Goal: Task Accomplishment & Management: Manage account settings

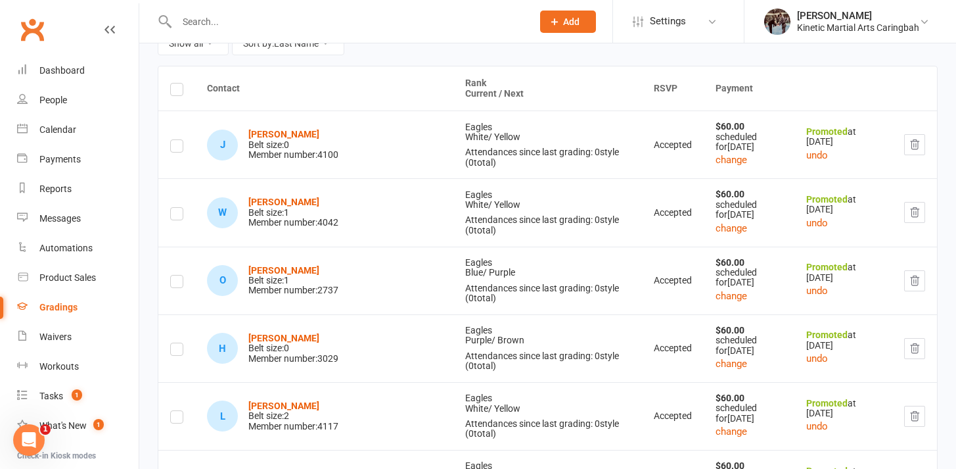
scroll to position [190, 0]
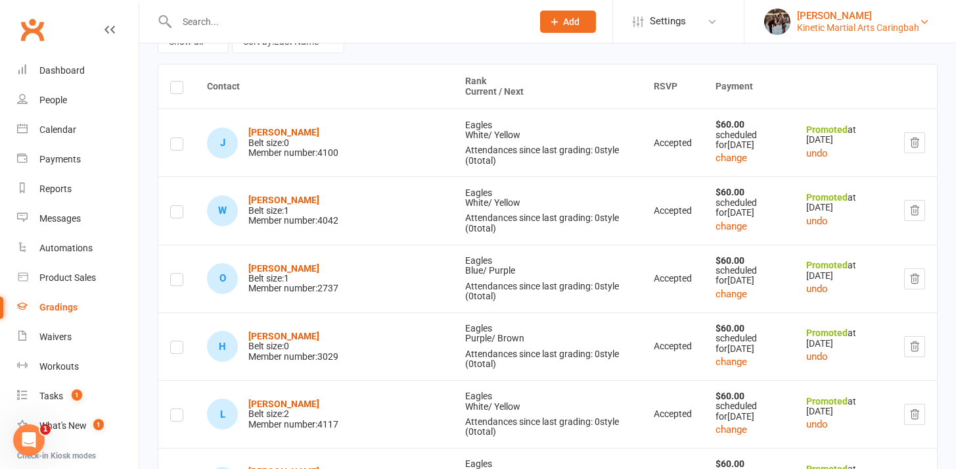
click at [914, 25] on div "Kinetic Martial Arts Caringbah" at bounding box center [858, 28] width 122 height 12
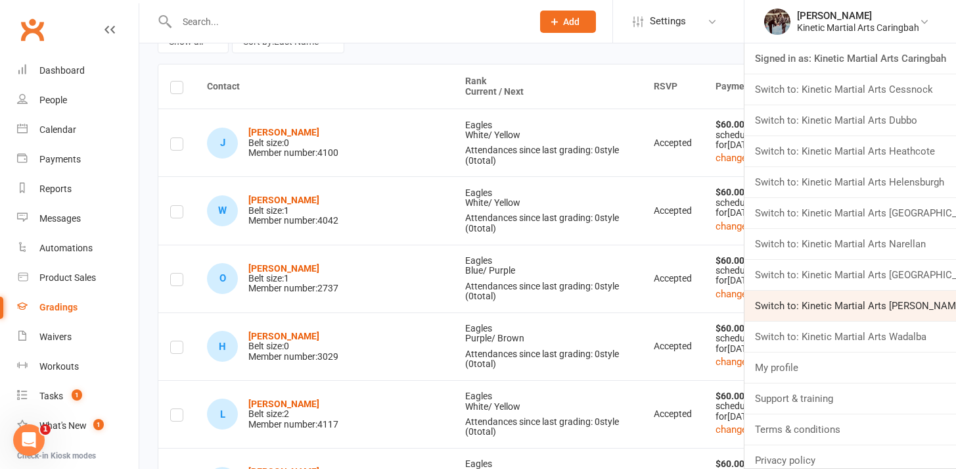
click at [839, 293] on link "Switch to: Kinetic Martial Arts [PERSON_NAME]" at bounding box center [851, 306] width 212 height 30
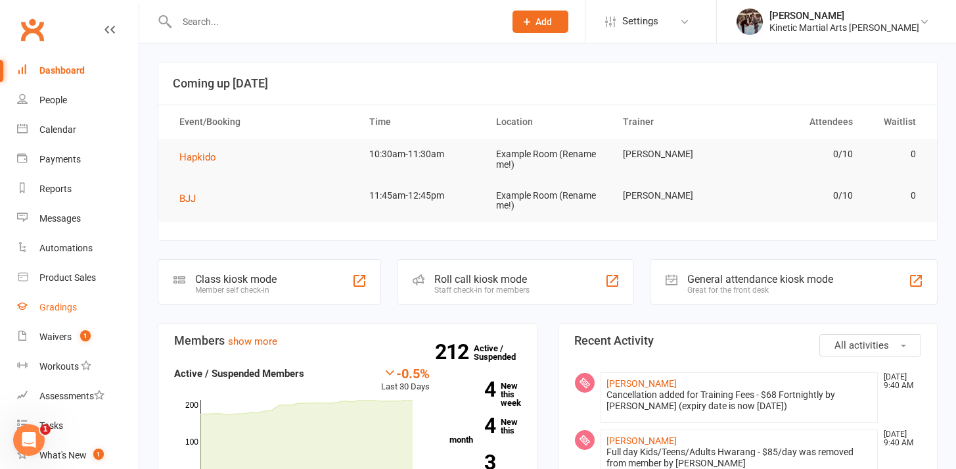
click at [67, 302] on div "Gradings" at bounding box center [57, 307] width 37 height 11
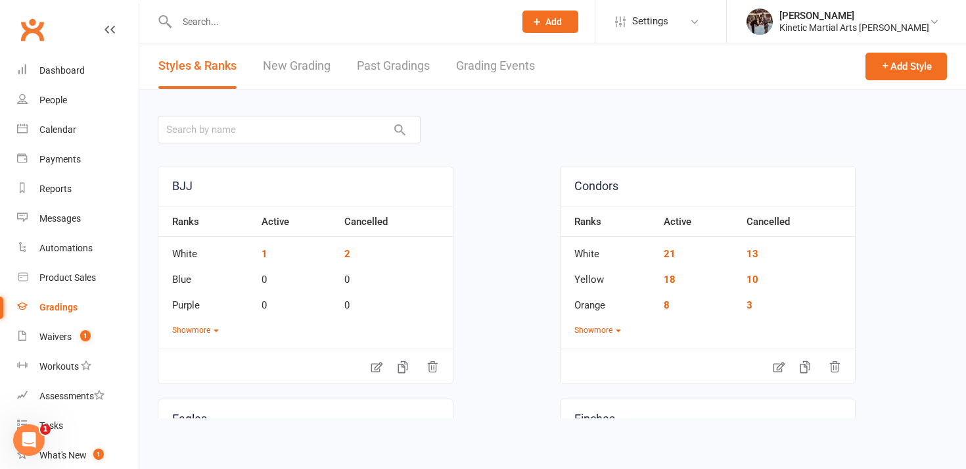
click at [481, 73] on link "Grading Events" at bounding box center [495, 65] width 79 height 45
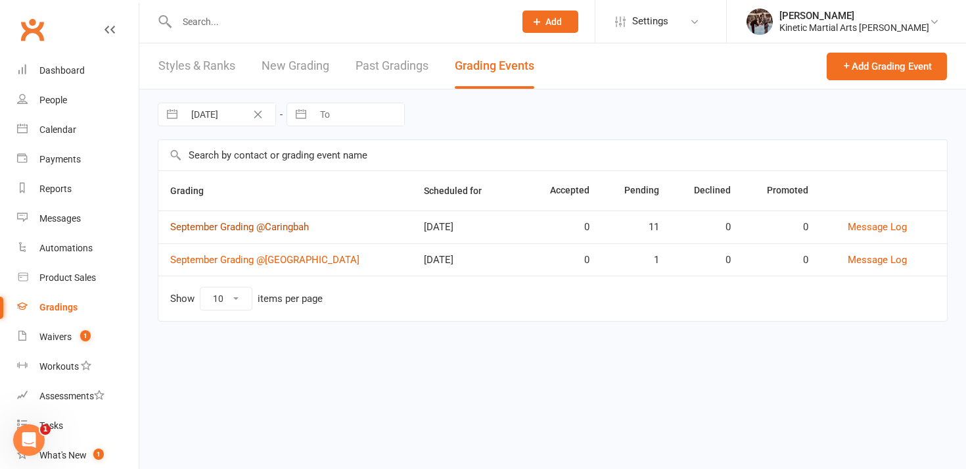
click at [285, 225] on link "September Grading @Caringbah" at bounding box center [239, 227] width 139 height 12
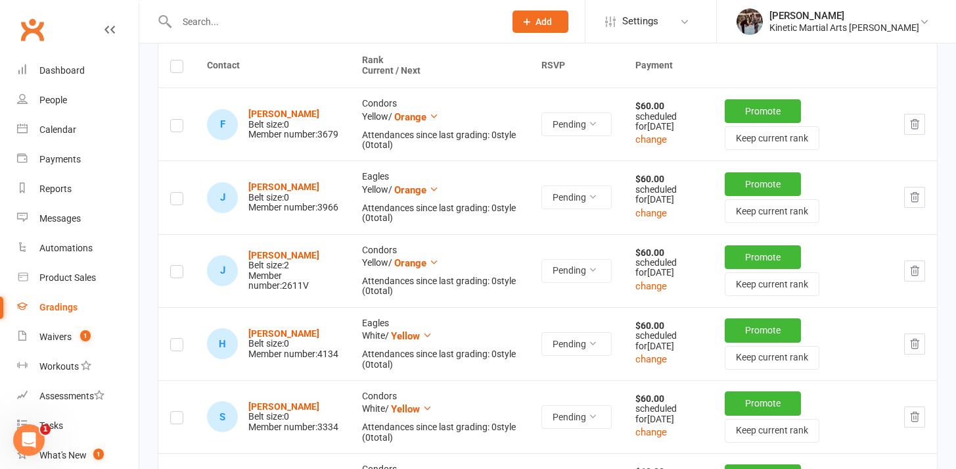
scroll to position [185, 0]
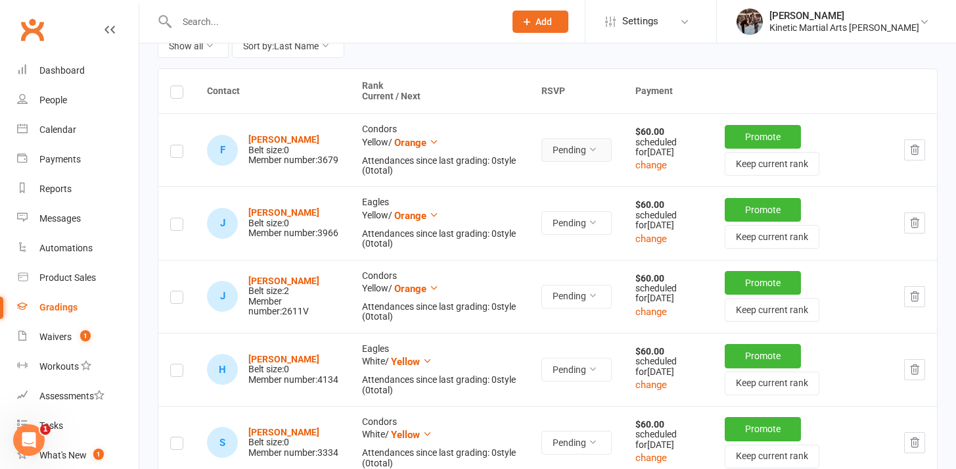
click at [600, 147] on button "Pending" at bounding box center [577, 150] width 70 height 24
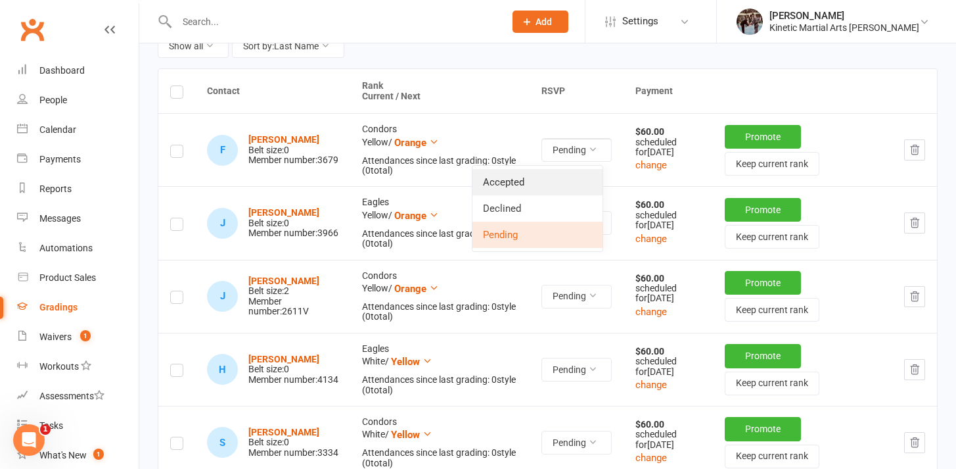
click at [542, 185] on link "Accepted" at bounding box center [538, 182] width 130 height 26
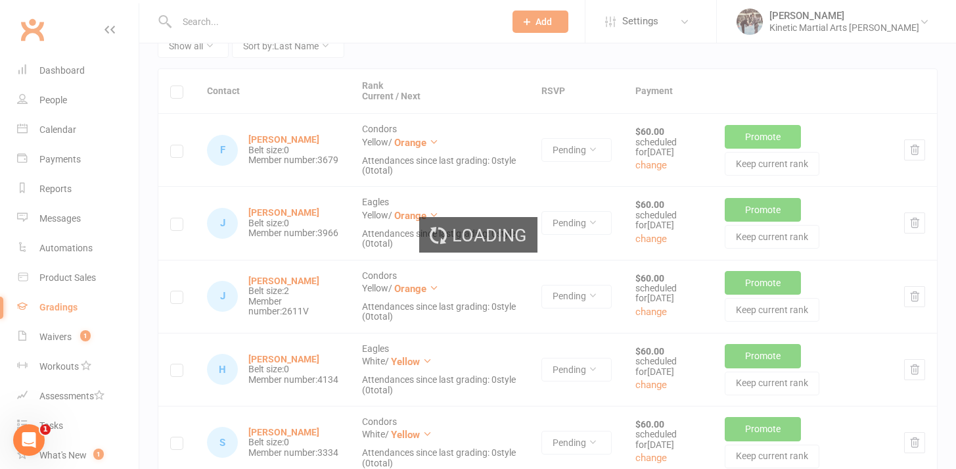
click at [752, 138] on ui-view "Prospect Member Non-attending contact Class / event Appointment Grading event T…" at bounding box center [478, 419] width 956 height 1202
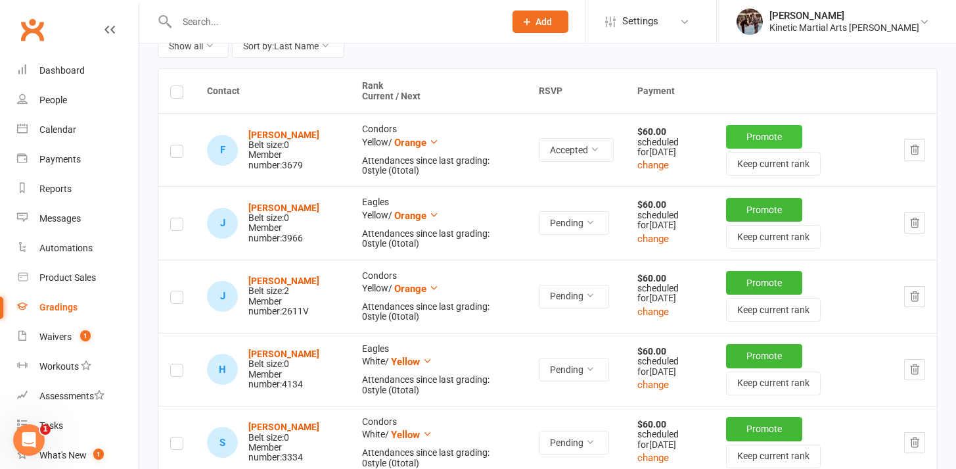
click at [750, 138] on button "Promote" at bounding box center [764, 137] width 76 height 24
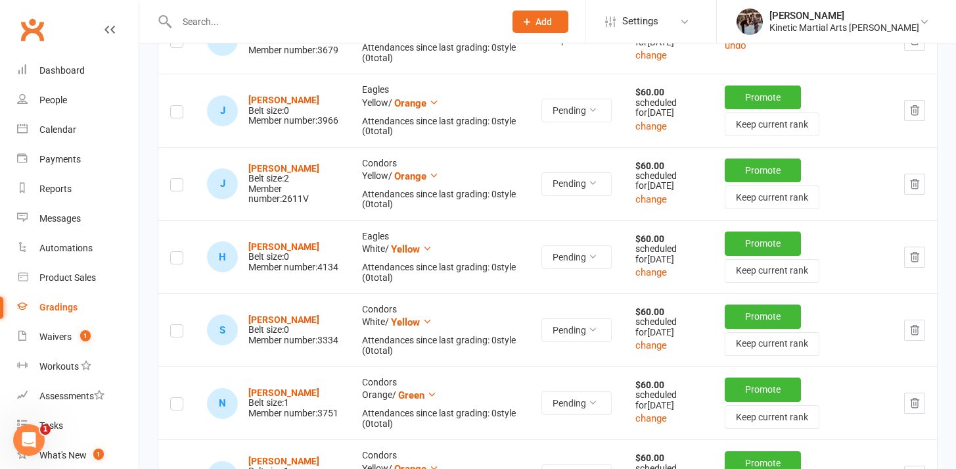
scroll to position [294, 0]
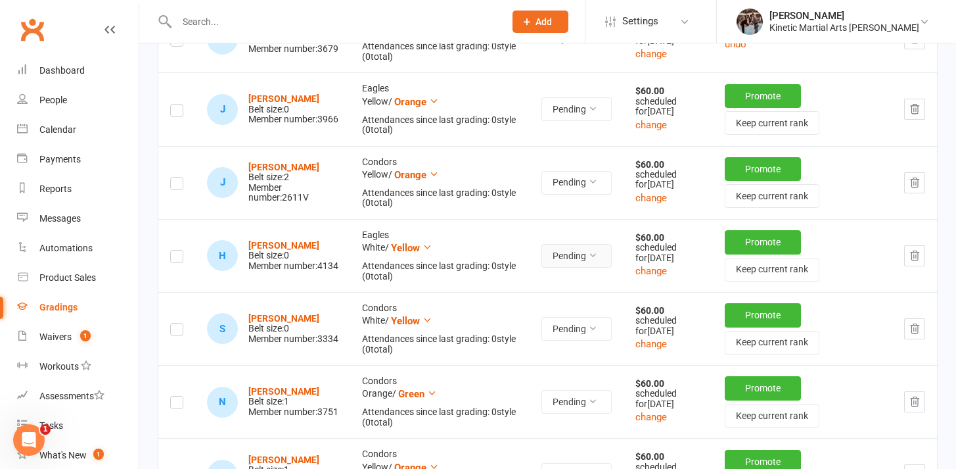
click at [576, 268] on button "Pending" at bounding box center [577, 256] width 70 height 24
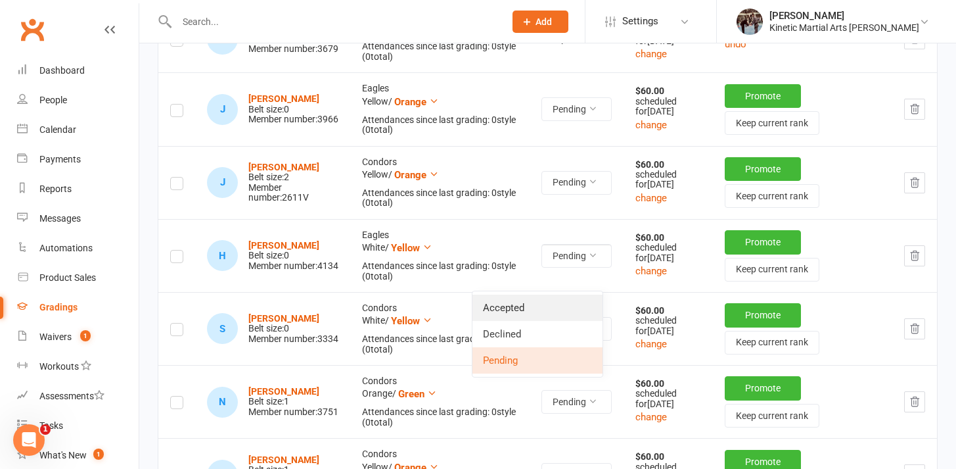
click at [557, 299] on link "Accepted" at bounding box center [538, 307] width 130 height 26
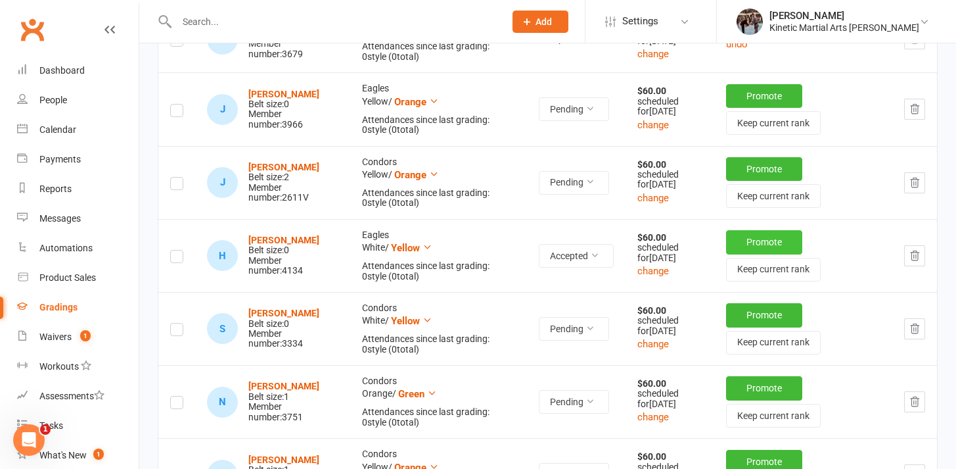
click at [741, 254] on button "Promote" at bounding box center [764, 242] width 76 height 24
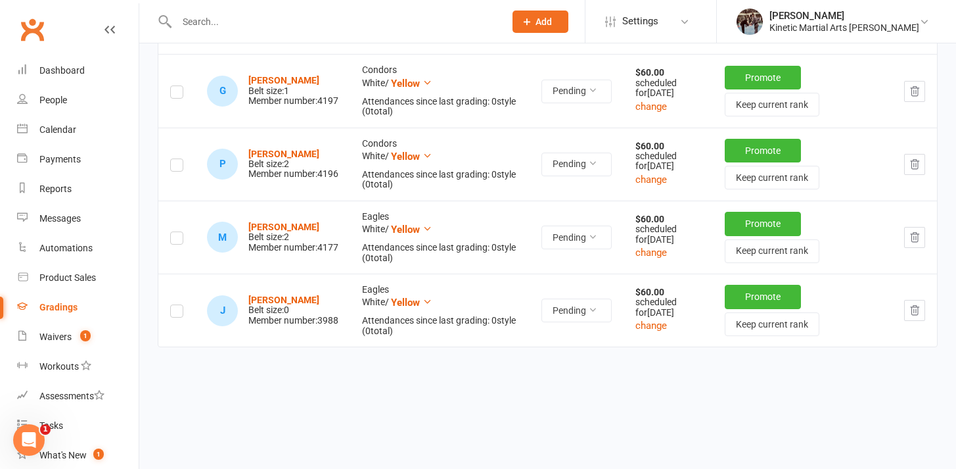
scroll to position [755, 0]
click at [583, 249] on button "Pending" at bounding box center [577, 237] width 70 height 24
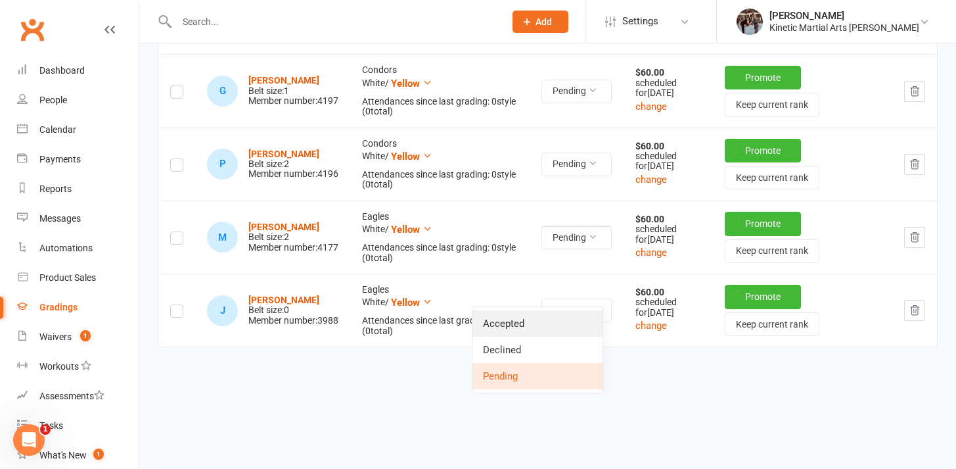
click at [555, 310] on link "Accepted" at bounding box center [538, 323] width 130 height 26
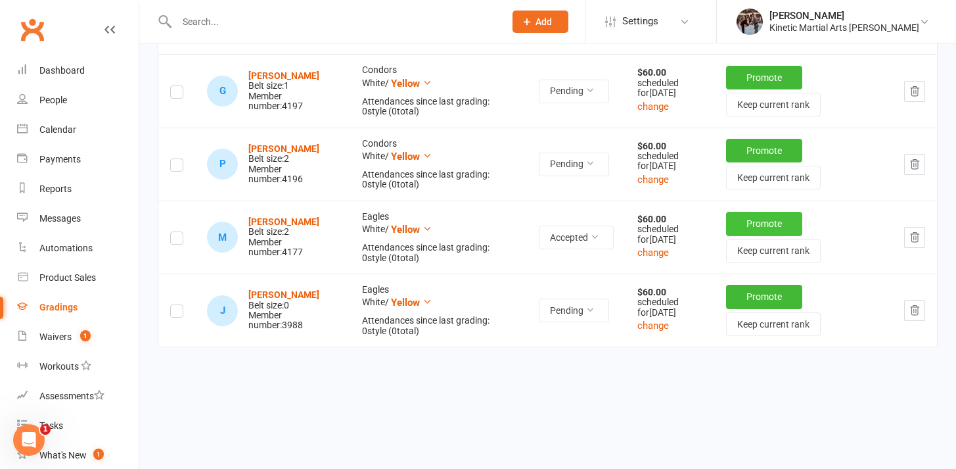
click at [761, 235] on button "Promote" at bounding box center [764, 224] width 76 height 24
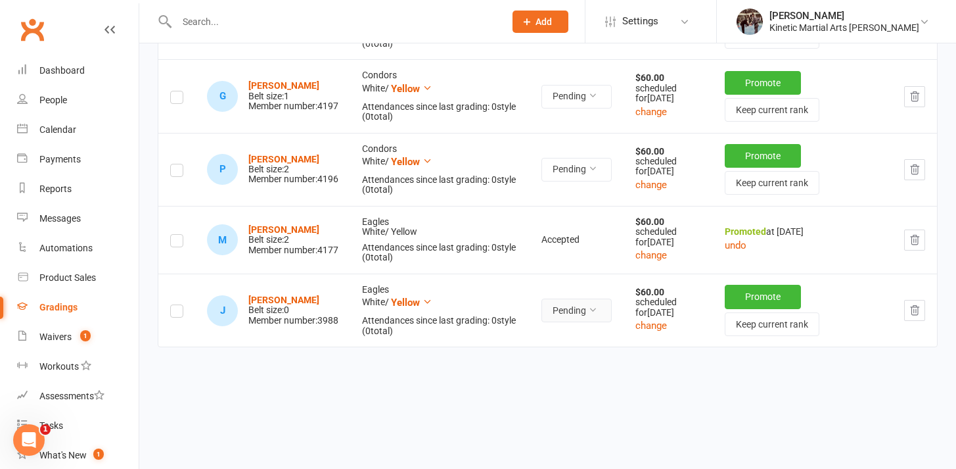
click at [575, 322] on button "Pending" at bounding box center [577, 310] width 70 height 24
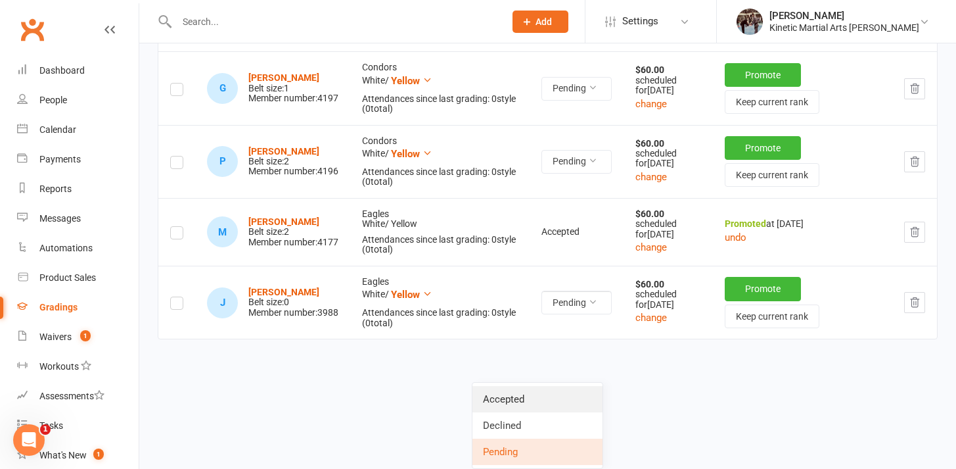
click at [557, 388] on link "Accepted" at bounding box center [538, 399] width 130 height 26
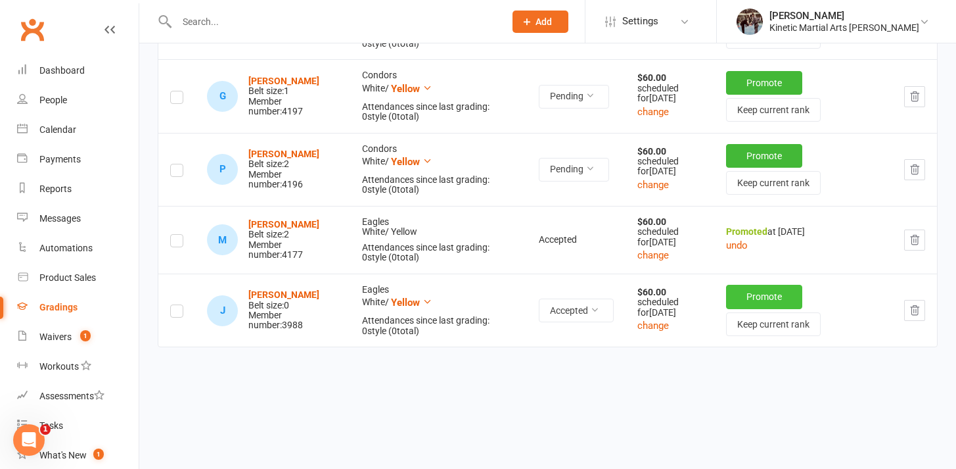
click at [740, 308] on button "Promote" at bounding box center [764, 297] width 76 height 24
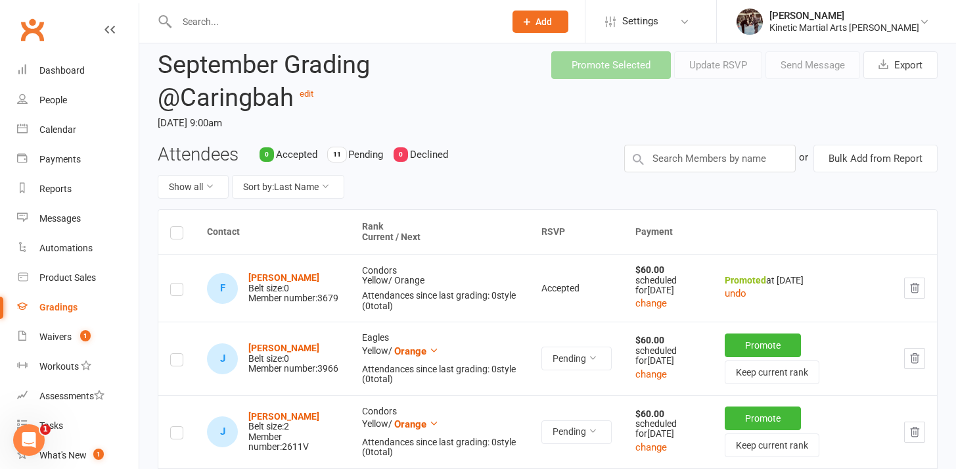
scroll to position [44, 0]
click at [733, 299] on button "undo" at bounding box center [736, 294] width 22 height 16
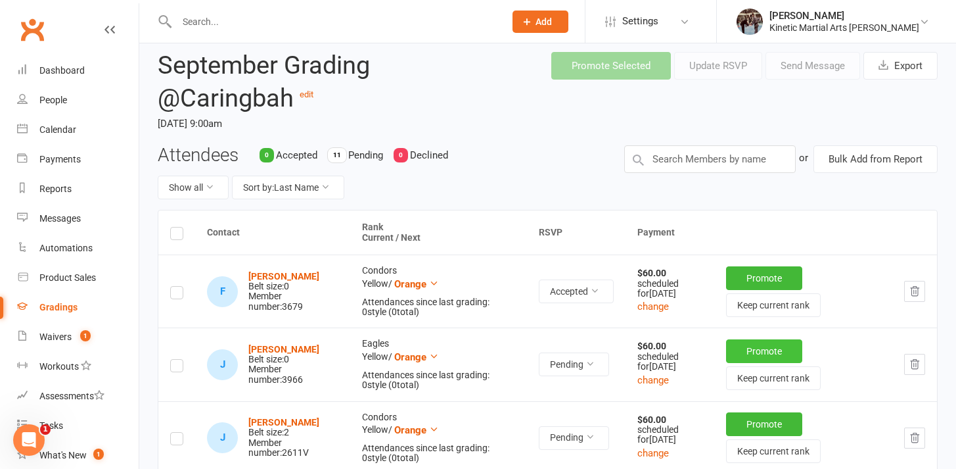
click at [771, 356] on button "Promote" at bounding box center [764, 351] width 76 height 24
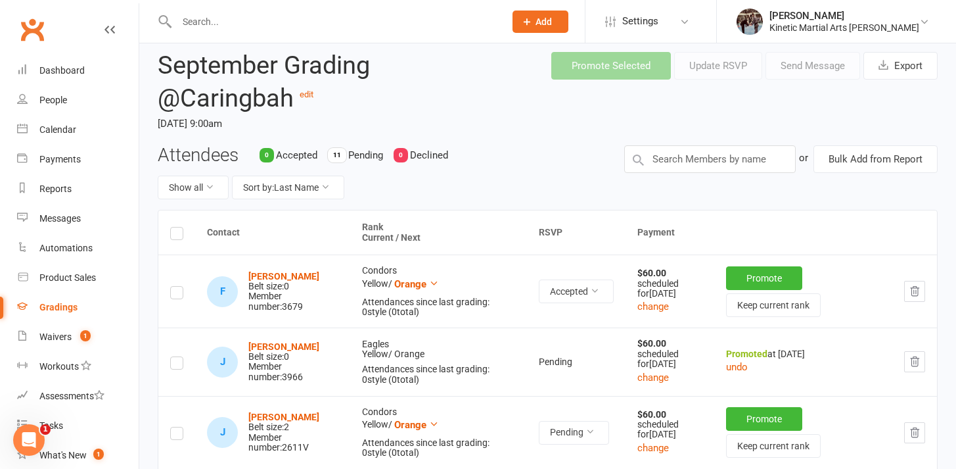
click at [578, 369] on td "Pending" at bounding box center [576, 361] width 99 height 68
click at [736, 375] on button "undo" at bounding box center [737, 367] width 22 height 16
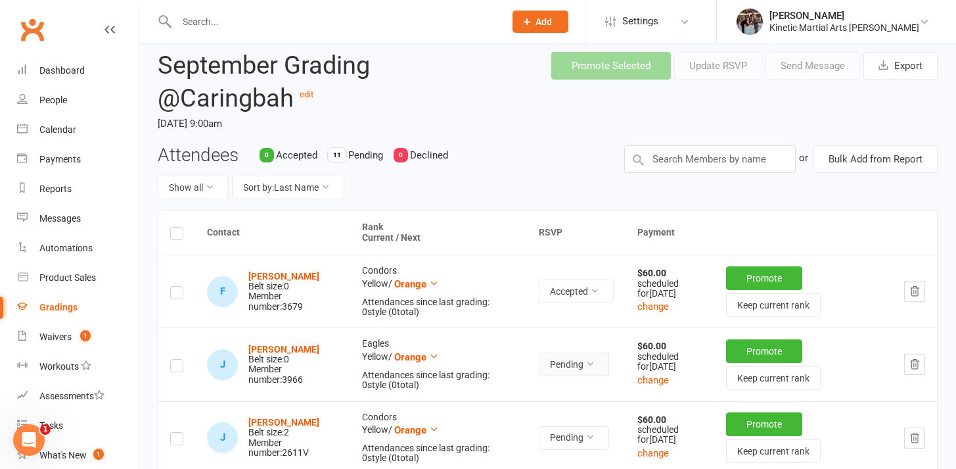
click at [589, 376] on button "Pending" at bounding box center [574, 364] width 70 height 24
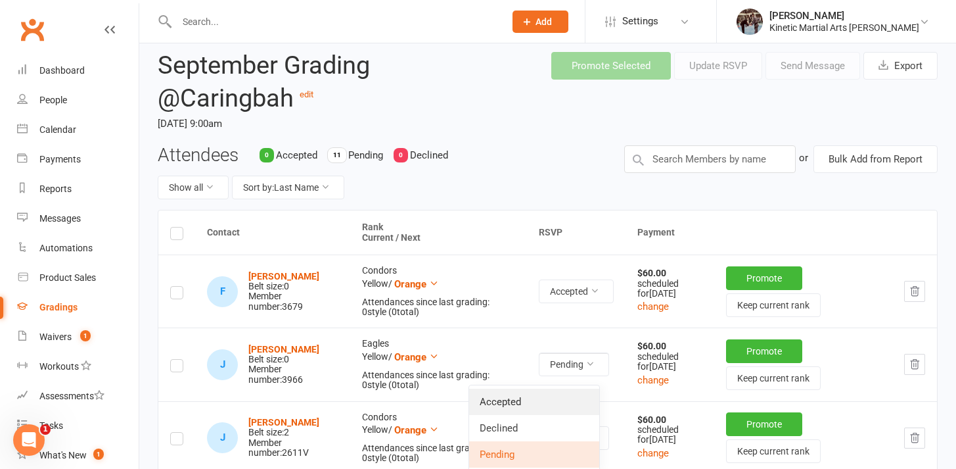
click at [545, 396] on link "Accepted" at bounding box center [534, 401] width 130 height 26
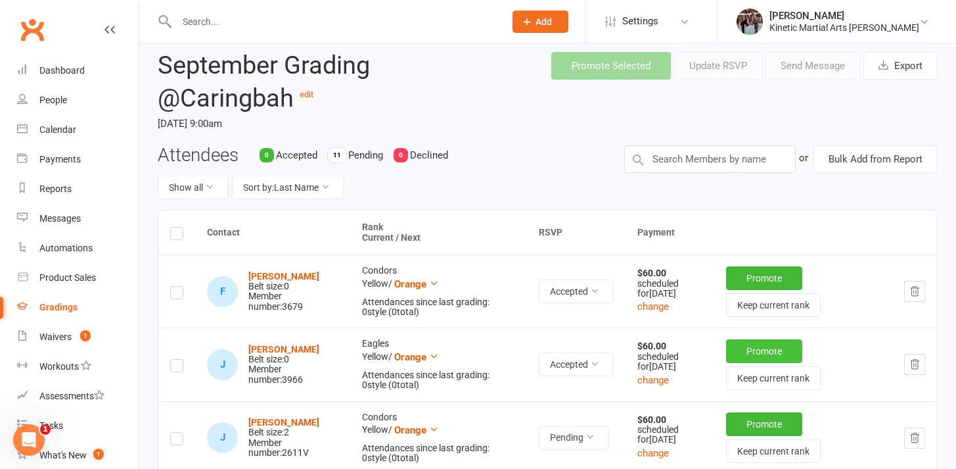
click at [763, 362] on button "Promote" at bounding box center [764, 351] width 76 height 24
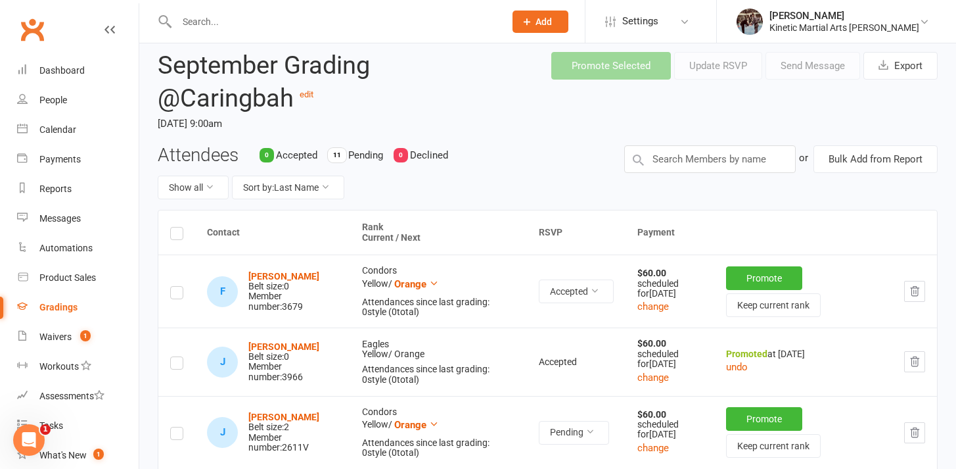
click at [294, 22] on input "text" at bounding box center [334, 21] width 323 height 18
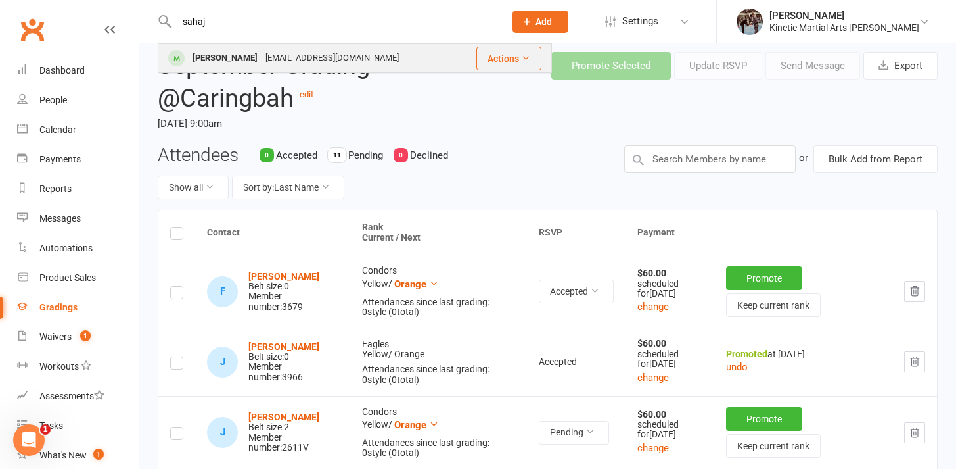
type input "sahaj"
click at [281, 60] on div "Gangakc1416@gmail.com" at bounding box center [332, 58] width 141 height 19
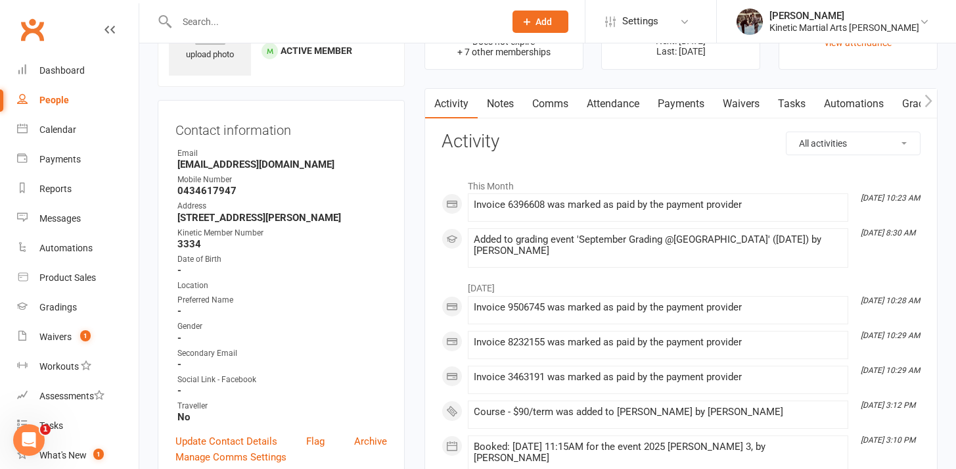
scroll to position [82, 0]
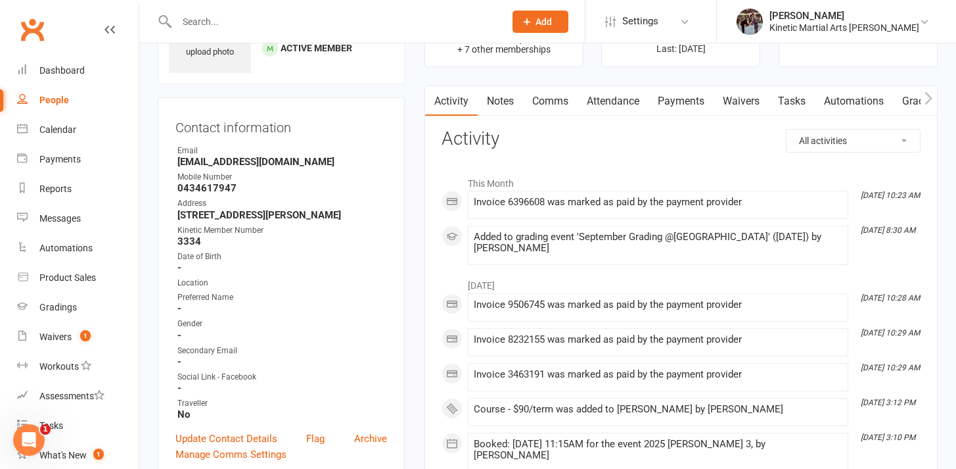
drag, startPoint x: 179, startPoint y: 187, endPoint x: 202, endPoint y: 187, distance: 23.0
click at [190, 187] on strong "0434617947" at bounding box center [282, 188] width 210 height 12
click at [209, 187] on strong "0434617947" at bounding box center [282, 188] width 210 height 12
drag, startPoint x: 245, startPoint y: 185, endPoint x: 170, endPoint y: 185, distance: 74.3
click at [170, 185] on div "Contact information Owner Email Gangakc1416@gmail.com Mobile Number 0434617947 …" at bounding box center [281, 288] width 247 height 383
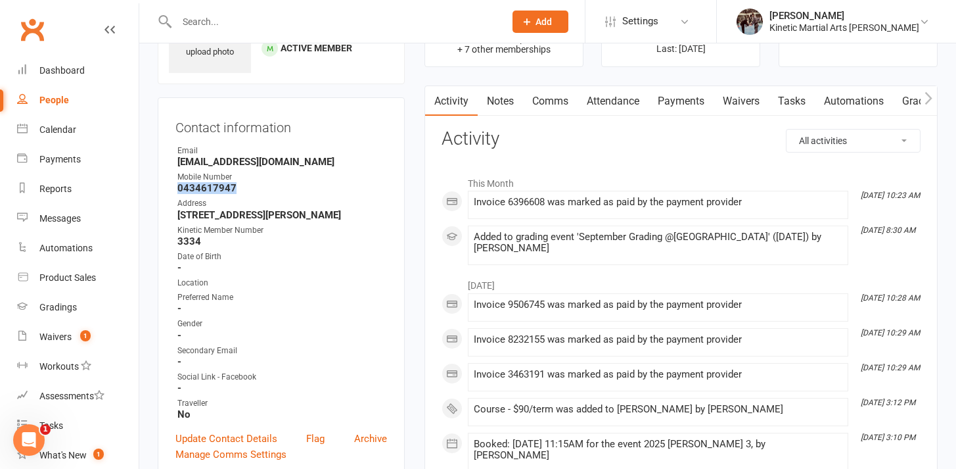
copy strong "0434617947"
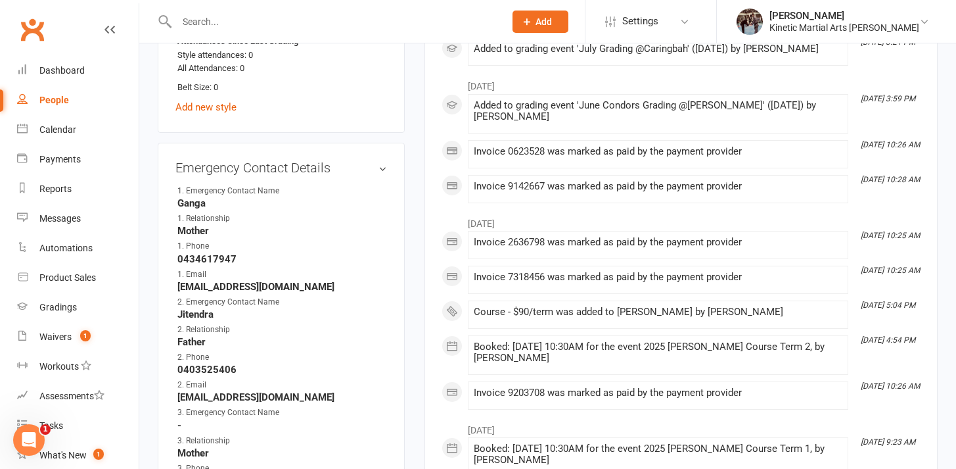
scroll to position [769, 0]
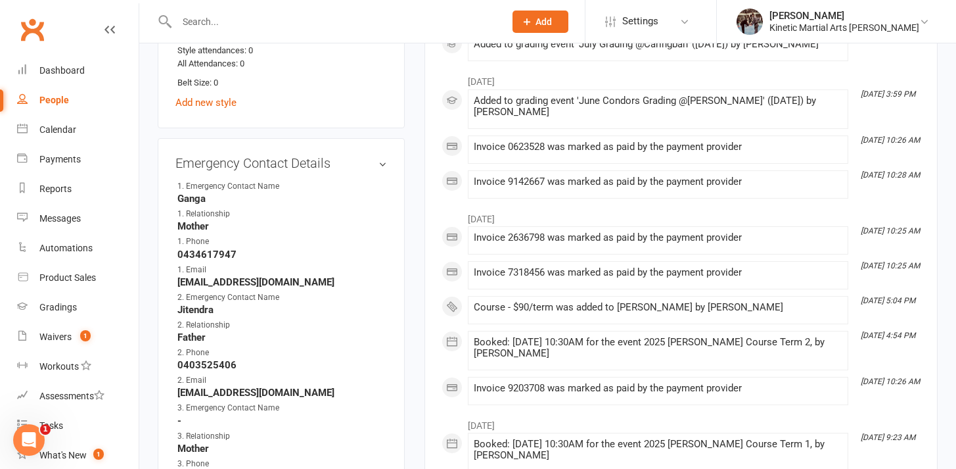
drag, startPoint x: 266, startPoint y: 243, endPoint x: 170, endPoint y: 250, distance: 96.2
click at [170, 250] on div "Emergency Contact Details edit 1. Emergency Contact Name Ganga 1. Relationship …" at bounding box center [281, 338] width 247 height 400
click at [222, 251] on strong "0434617947" at bounding box center [282, 254] width 210 height 12
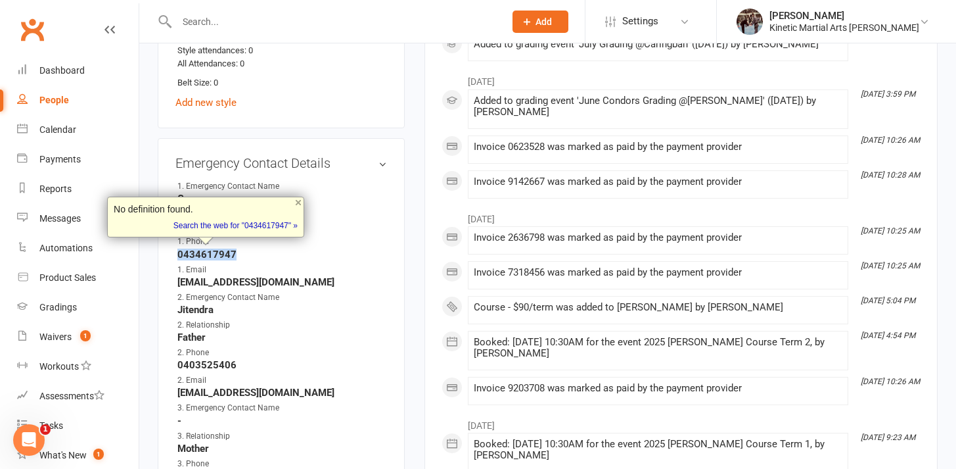
copy strong "0434617947"
click at [208, 359] on strong "0403525406" at bounding box center [282, 365] width 210 height 12
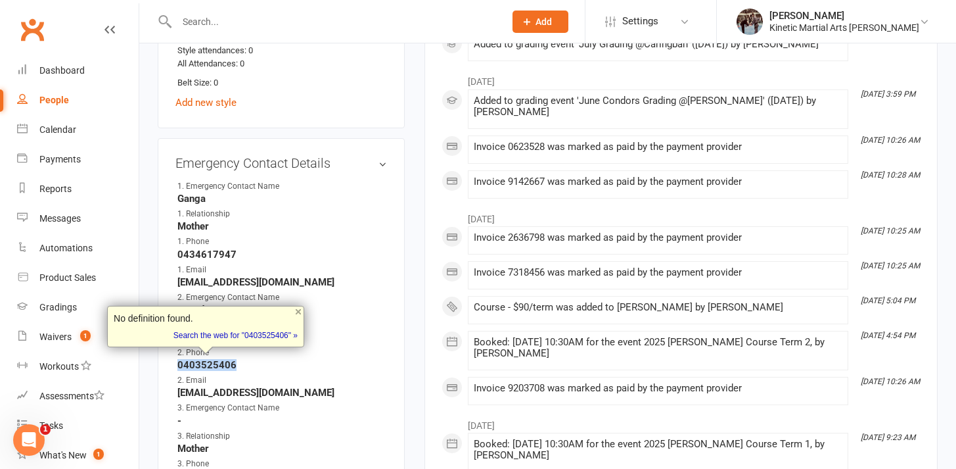
copy strong "0403525406"
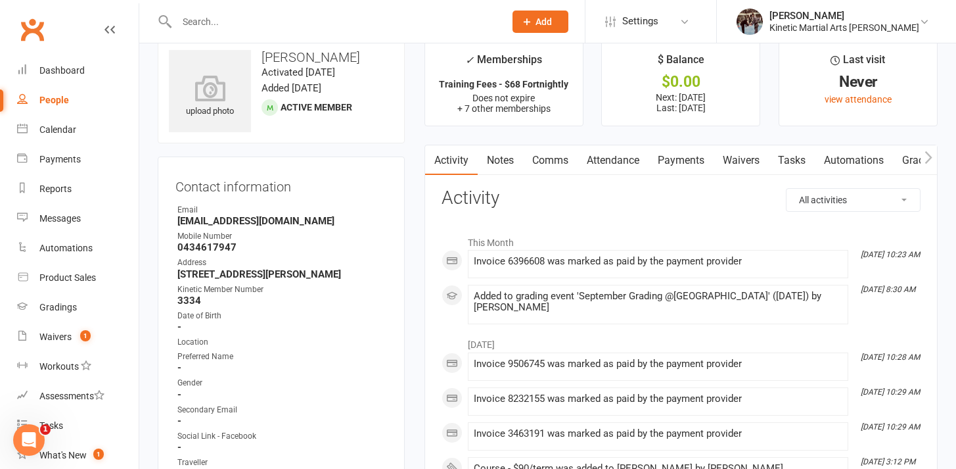
scroll to position [0, 0]
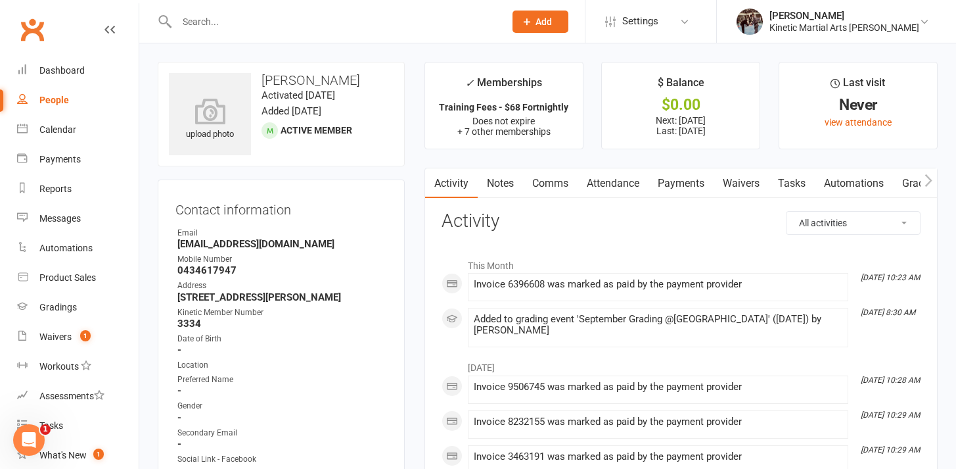
click at [362, 186] on div "Contact information Owner Email Gangakc1416@gmail.com Mobile Number 0434617947 …" at bounding box center [281, 370] width 247 height 383
click at [887, 30] on div "Kinetic Martial Arts [PERSON_NAME]" at bounding box center [845, 28] width 150 height 12
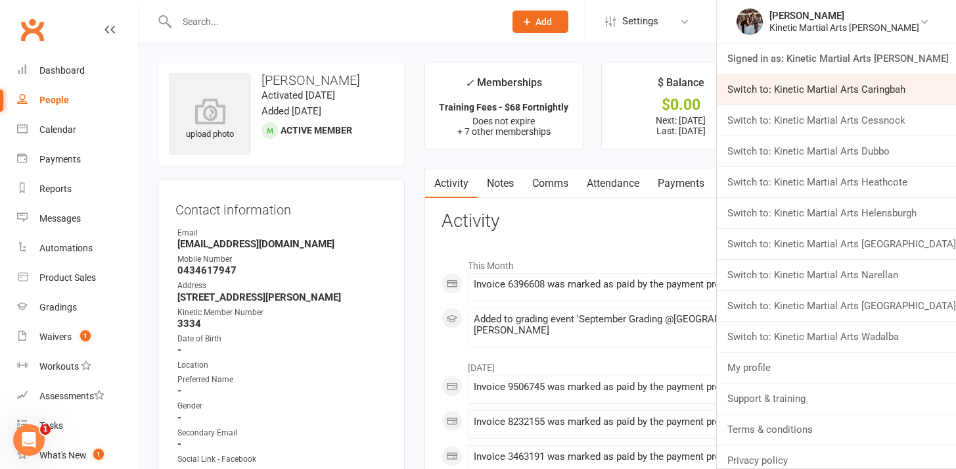
click at [853, 87] on link "Switch to: Kinetic Martial Arts Caringbah" at bounding box center [836, 89] width 239 height 30
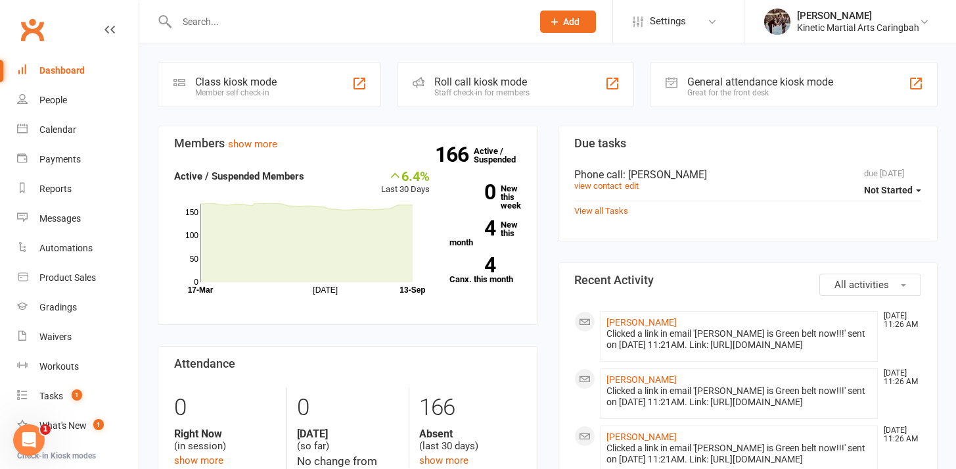
click at [332, 28] on input "text" at bounding box center [348, 21] width 350 height 18
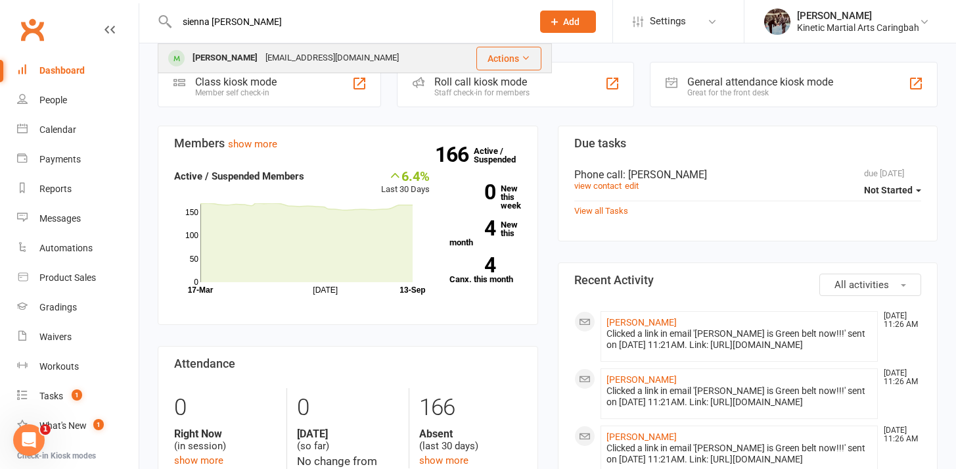
type input "sienna kassis"
click at [231, 46] on div "Sienna Kassis-Sammut noemail@example.com.au" at bounding box center [309, 58] width 300 height 27
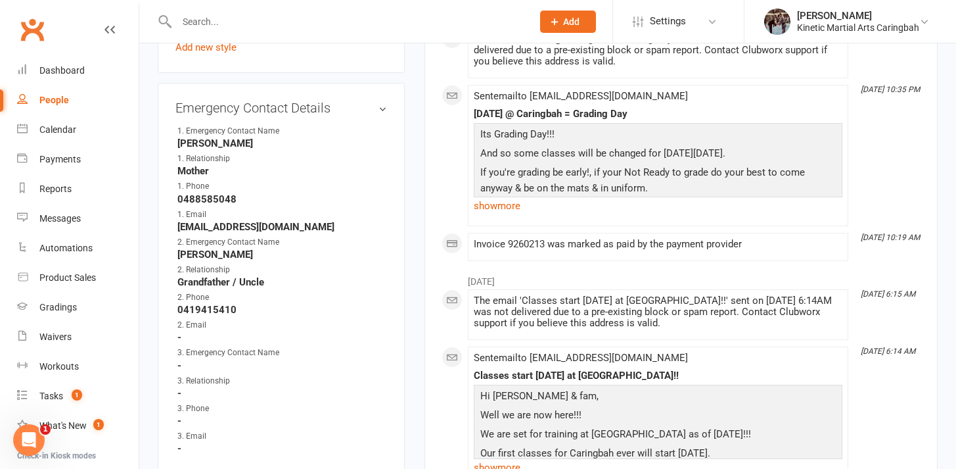
scroll to position [873, 0]
click at [64, 304] on div "Gradings" at bounding box center [57, 307] width 37 height 11
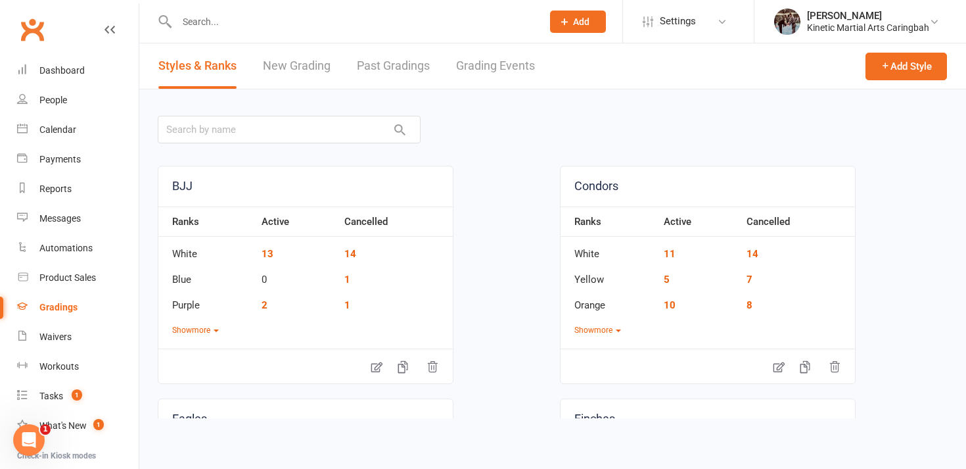
click at [486, 61] on link "Grading Events" at bounding box center [495, 65] width 79 height 45
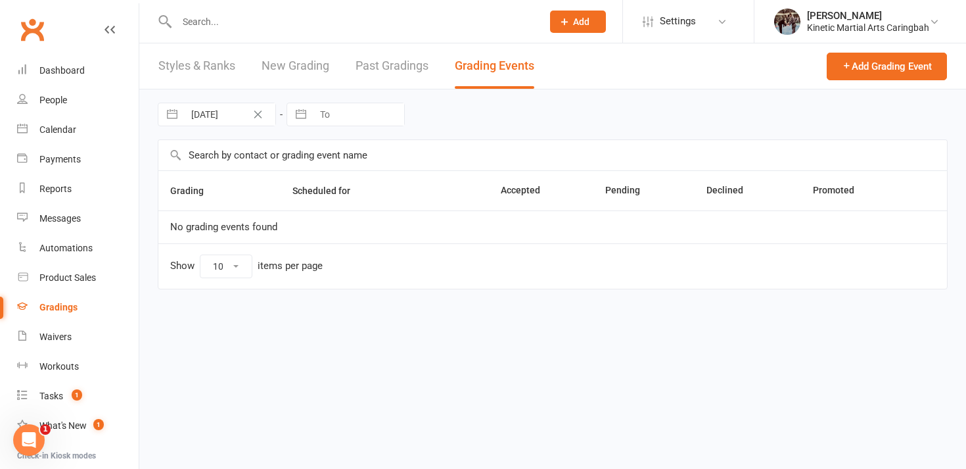
select select "100"
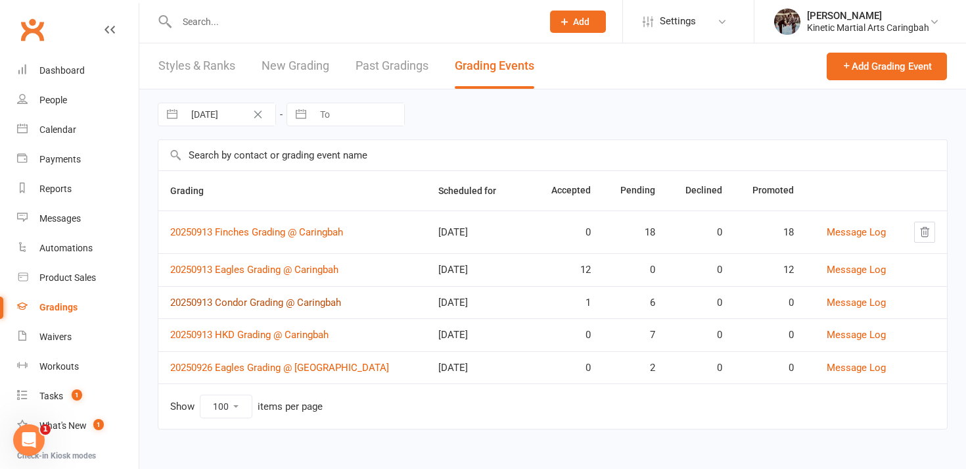
click at [260, 301] on link "20250913 Condor Grading @ Caringbah" at bounding box center [255, 302] width 171 height 12
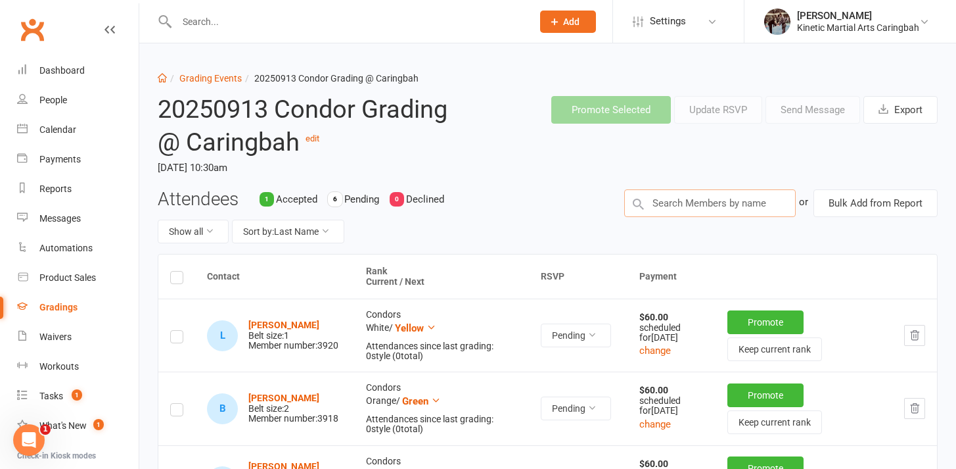
click at [672, 209] on input "text" at bounding box center [710, 203] width 172 height 28
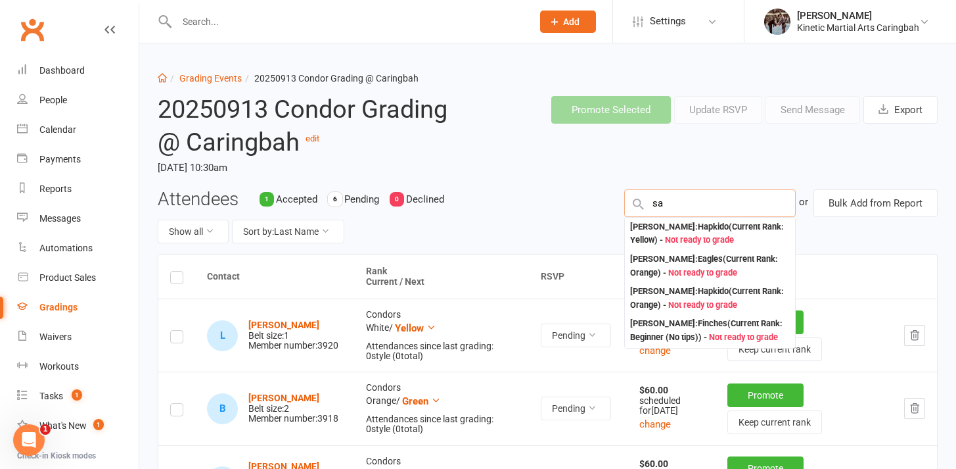
type input "s"
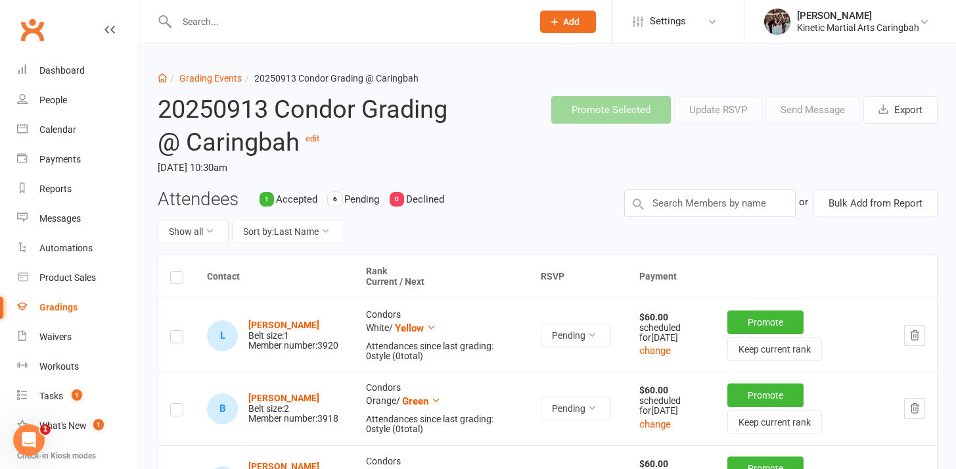
click at [672, 163] on header "20250913 Condor Grading @ Caringbah edit Saturday, 13 Sep 2025, 10:30am Promote…" at bounding box center [548, 136] width 800 height 103
click at [665, 200] on input "text" at bounding box center [710, 203] width 172 height 28
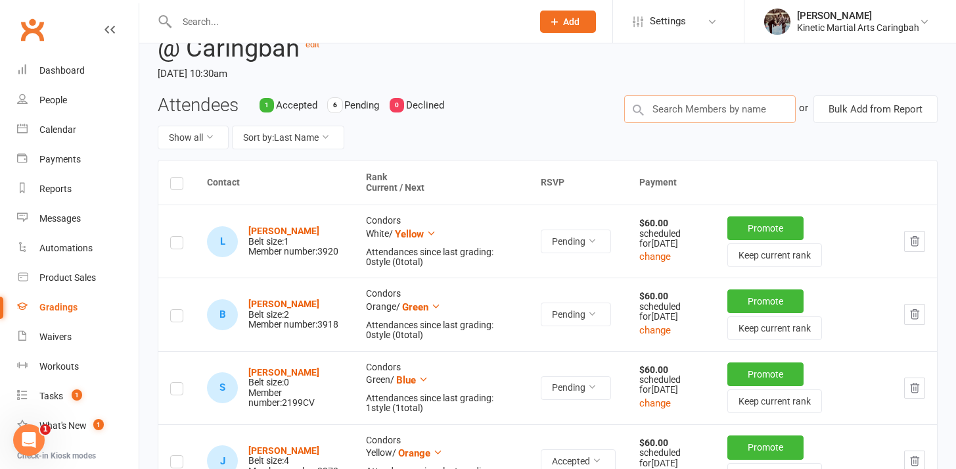
scroll to position [62, 0]
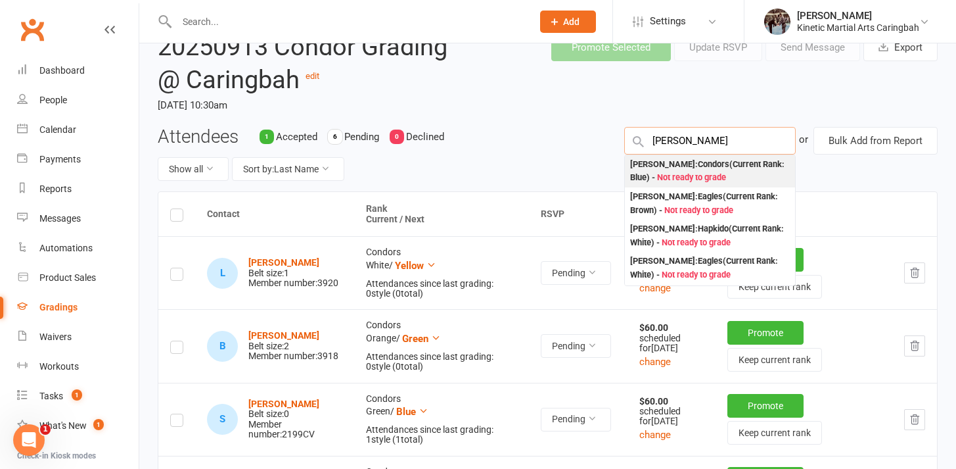
type input "hugo stamos"
click at [706, 163] on div "Hugo Stamos : Condors (Current Rank: Blue ) - Not ready to grade" at bounding box center [710, 171] width 160 height 27
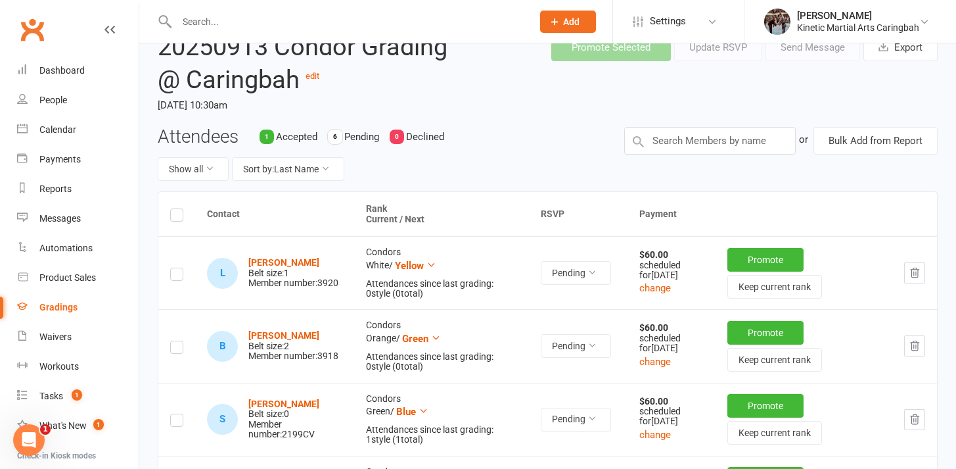
click at [682, 163] on div "Attendees 1 Accepted 6 Pending 0 Declined Show all Sort by: Last Name or Bulk A…" at bounding box center [548, 159] width 800 height 65
click at [683, 144] on input "text" at bounding box center [710, 141] width 172 height 28
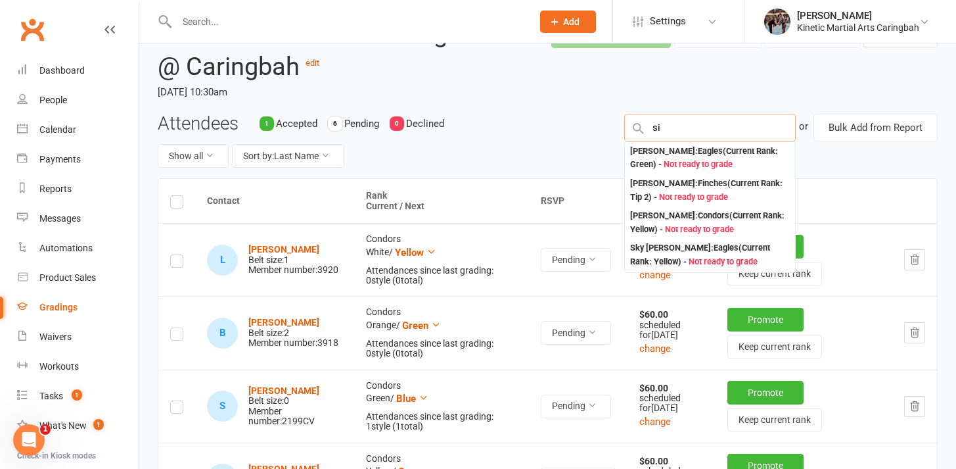
scroll to position [70, 0]
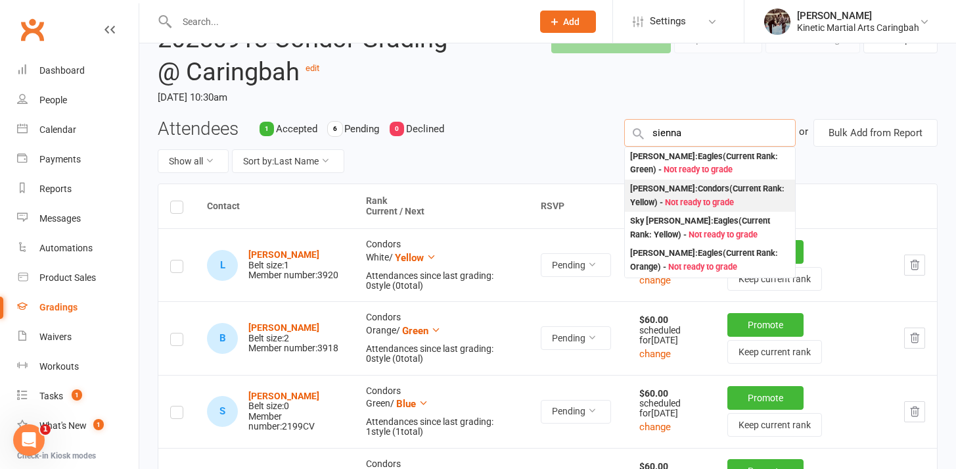
type input "sienna"
click at [690, 190] on div "Sienna Kassis-Sammut : Condors (Current Rank: Yellow ) - Not ready to grade" at bounding box center [710, 195] width 160 height 27
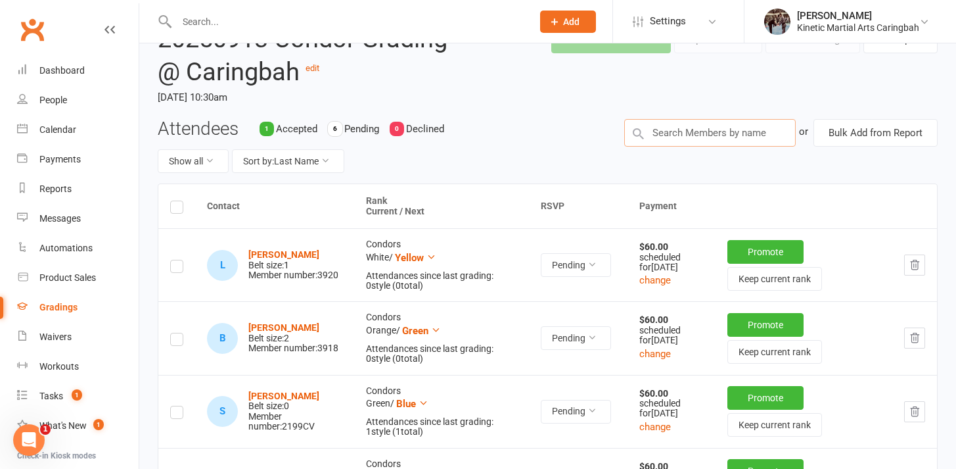
click at [712, 124] on input "text" at bounding box center [710, 133] width 172 height 28
click at [624, 171] on div "Attendees 1 Accepted 6 Pending 0 Declined Show all Sort by: Last Name or Bulk A…" at bounding box center [548, 151] width 800 height 65
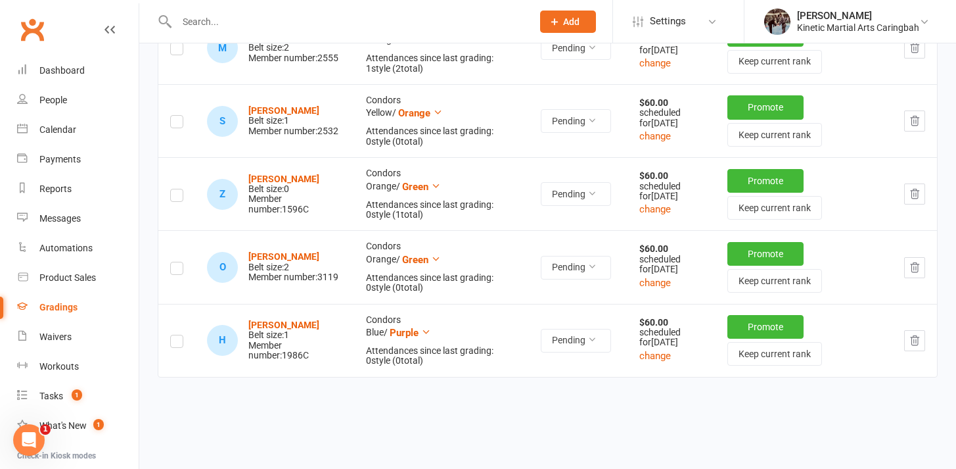
scroll to position [0, 0]
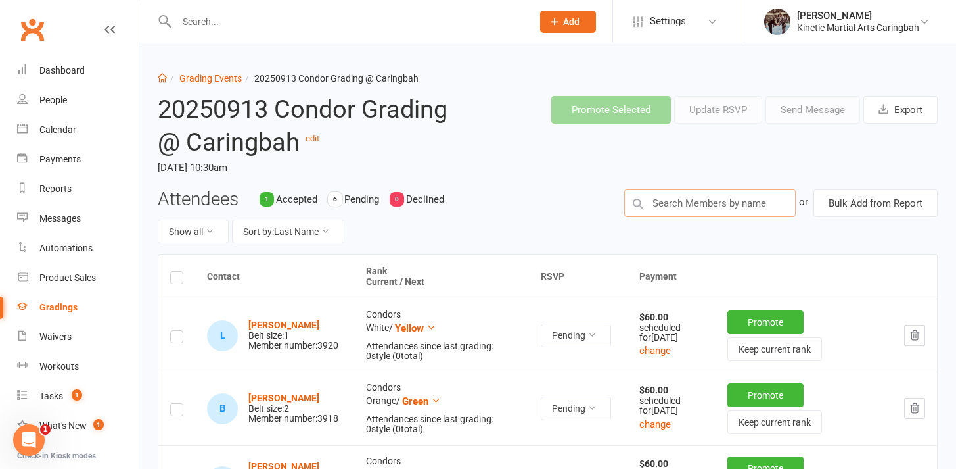
click at [669, 214] on input "text" at bounding box center [710, 203] width 172 height 28
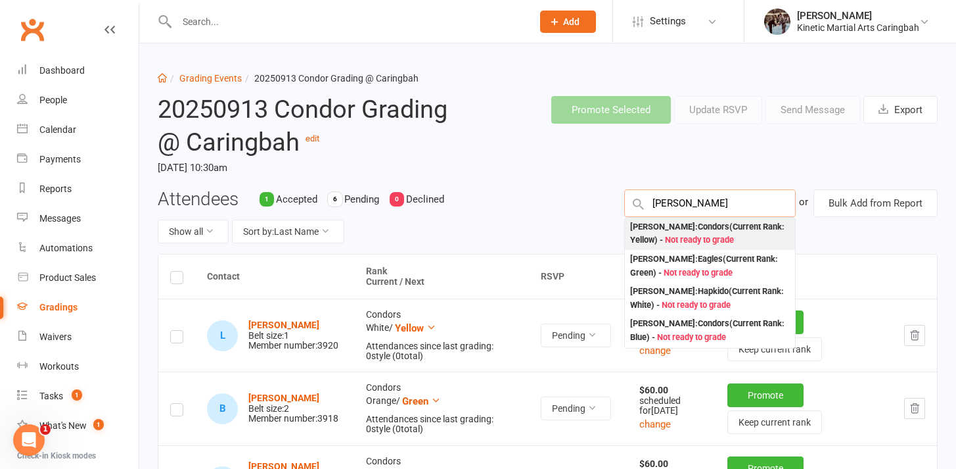
type input "adam krenek"
click at [713, 228] on div "Adam Krenek : Condors (Current Rank: Yellow ) - Not ready to grade" at bounding box center [710, 233] width 160 height 27
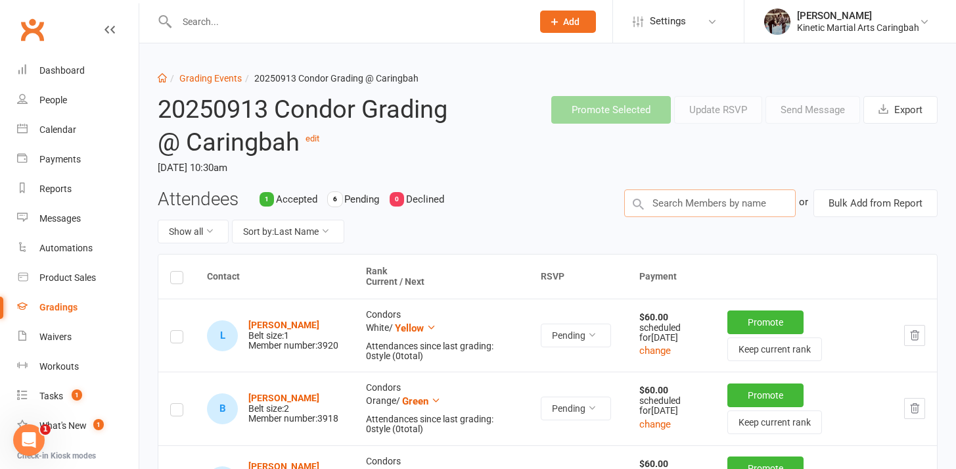
click at [680, 206] on input "text" at bounding box center [710, 203] width 172 height 28
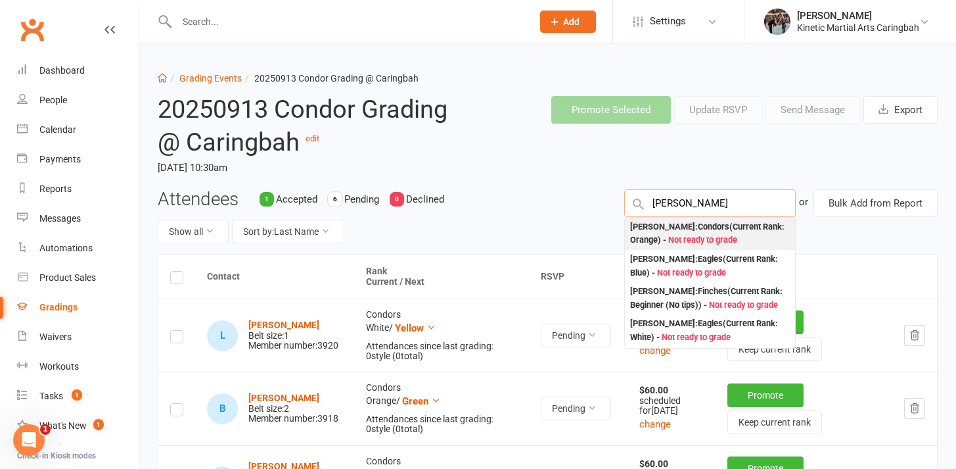
type input "thomas iverach"
click at [665, 233] on div "Thomas Iverach : Condors (Current Rank: Orange ) - Not ready to grade" at bounding box center [710, 233] width 160 height 27
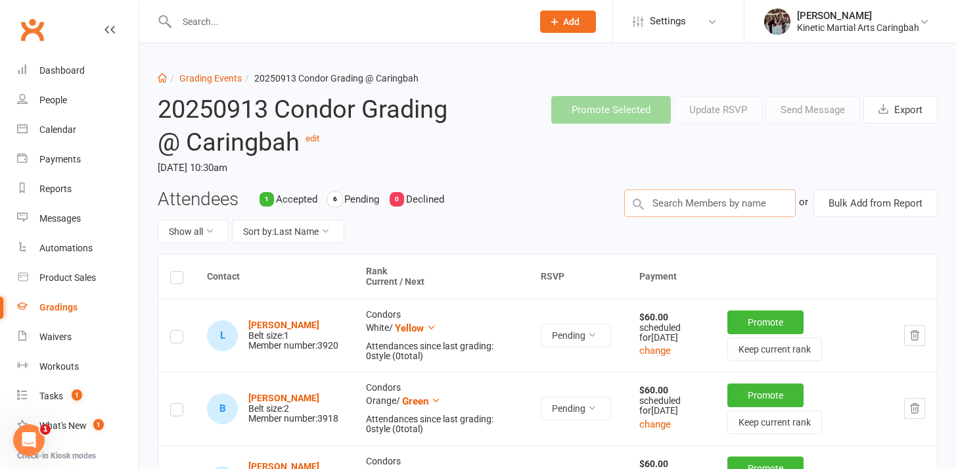
click at [672, 212] on input "text" at bounding box center [710, 203] width 172 height 28
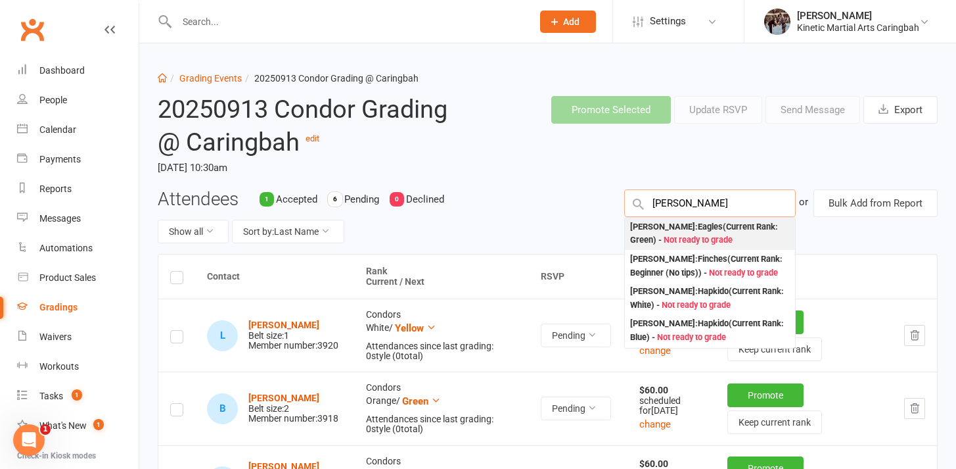
type input "david kren"
click at [672, 232] on div "David Krenek : Eagles (Current Rank: Green ) - Not ready to grade" at bounding box center [710, 233] width 160 height 27
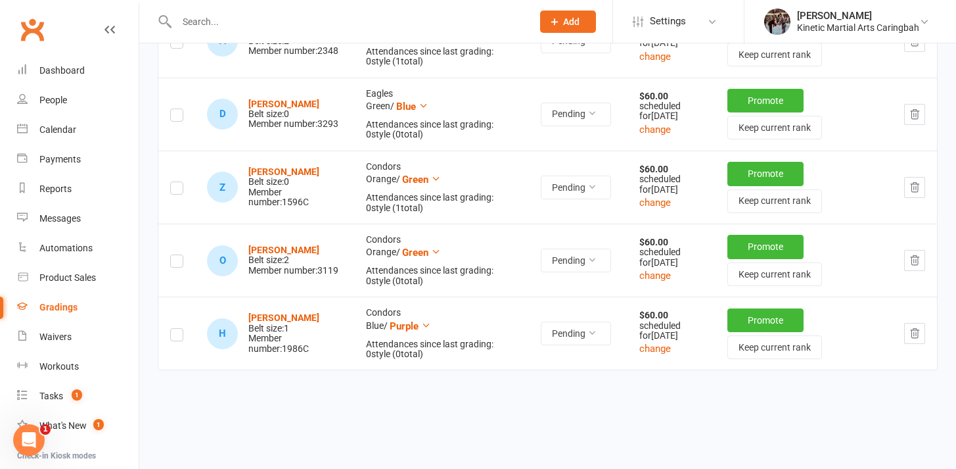
scroll to position [805, 0]
click at [912, 121] on icon "button" at bounding box center [915, 115] width 12 height 12
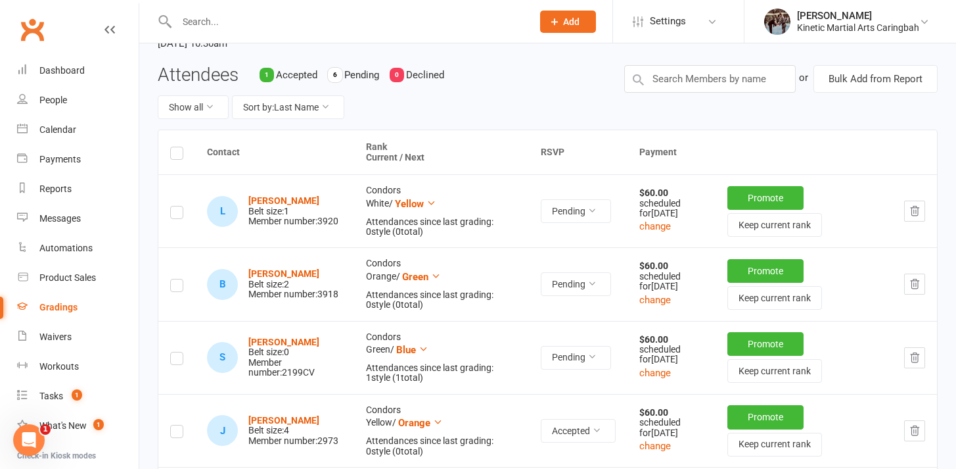
scroll to position [128, 0]
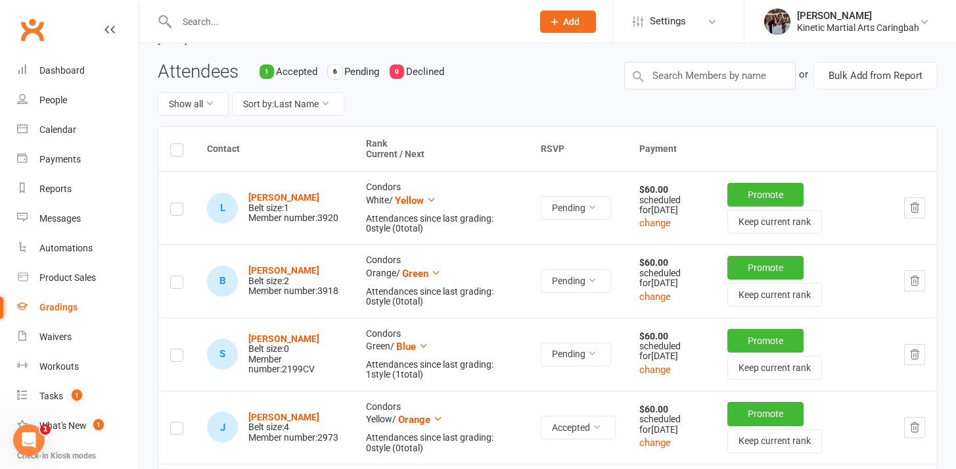
click at [918, 206] on icon "button" at bounding box center [915, 208] width 12 height 12
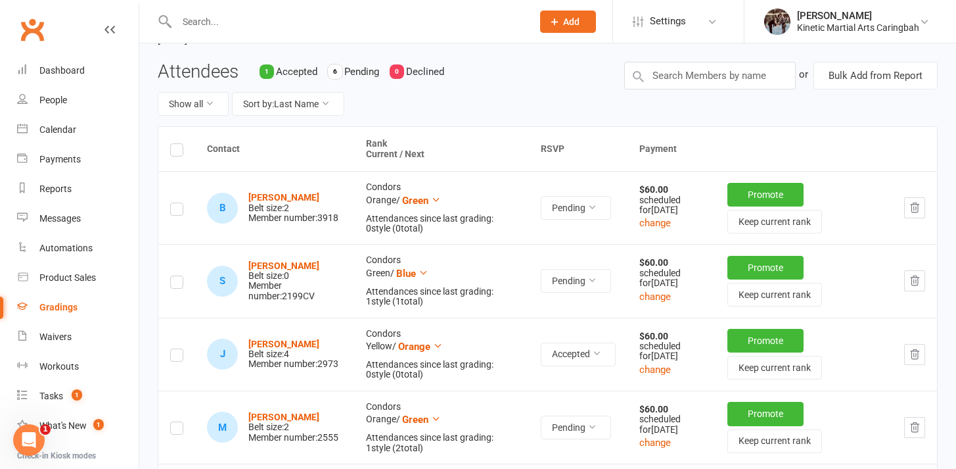
click at [917, 212] on icon "button" at bounding box center [915, 208] width 12 height 12
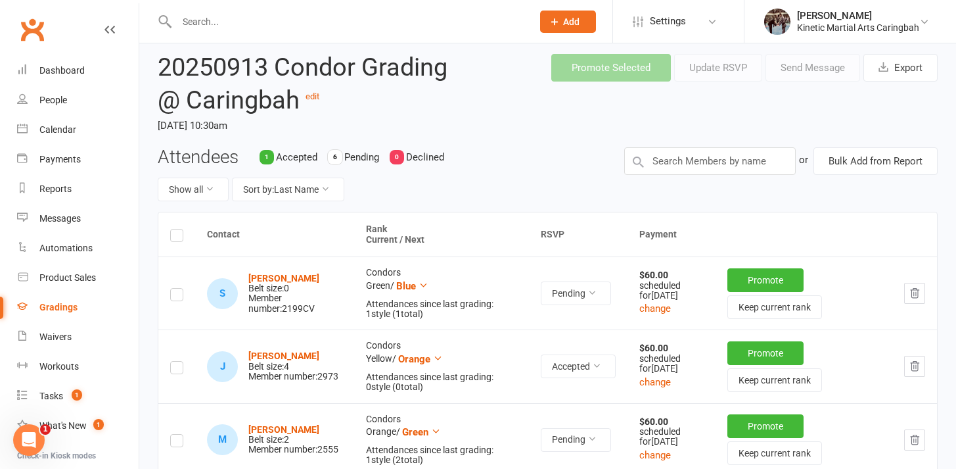
scroll to position [0, 0]
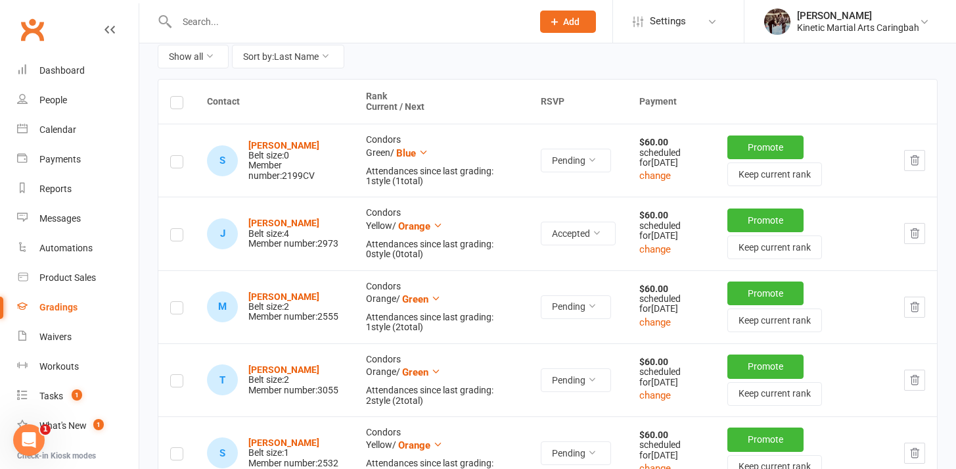
scroll to position [170, 0]
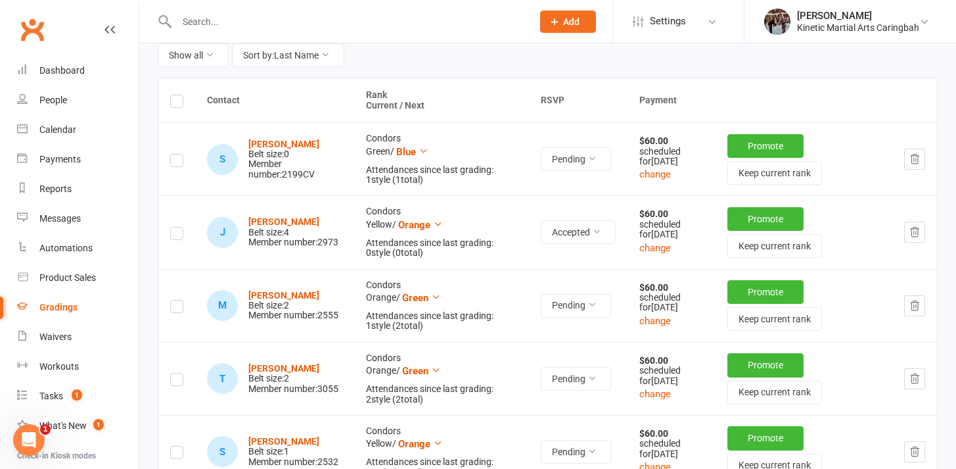
click at [158, 106] on table "Contact Rank Current / Next RSVP Payment S Sava Crossley Belt size: 0 Member nu…" at bounding box center [548, 429] width 780 height 703
click at [176, 103] on label at bounding box center [176, 103] width 13 height 0
click at [176, 95] on input "checkbox" at bounding box center [176, 95] width 13 height 0
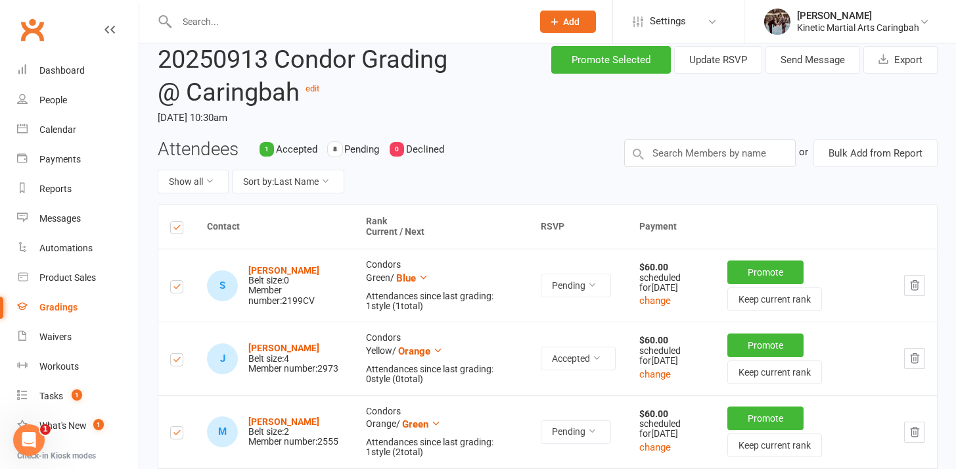
scroll to position [0, 0]
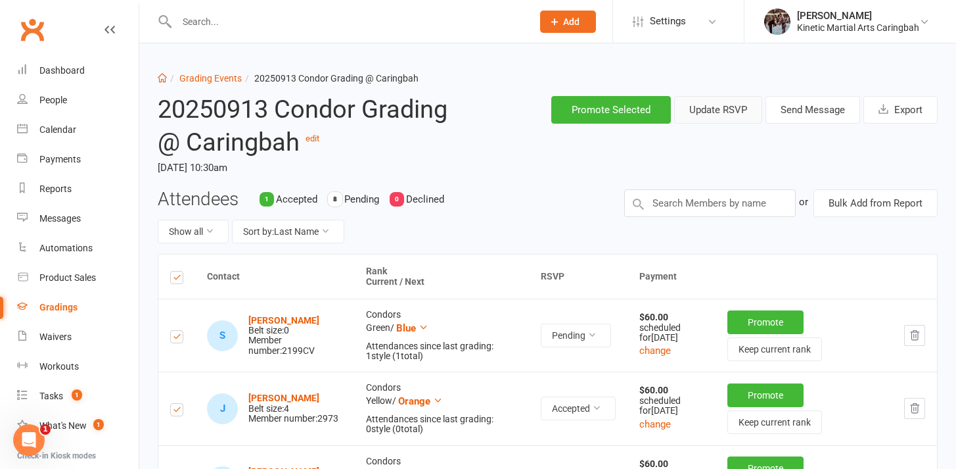
click at [708, 115] on button "Update RSVP" at bounding box center [718, 110] width 88 height 28
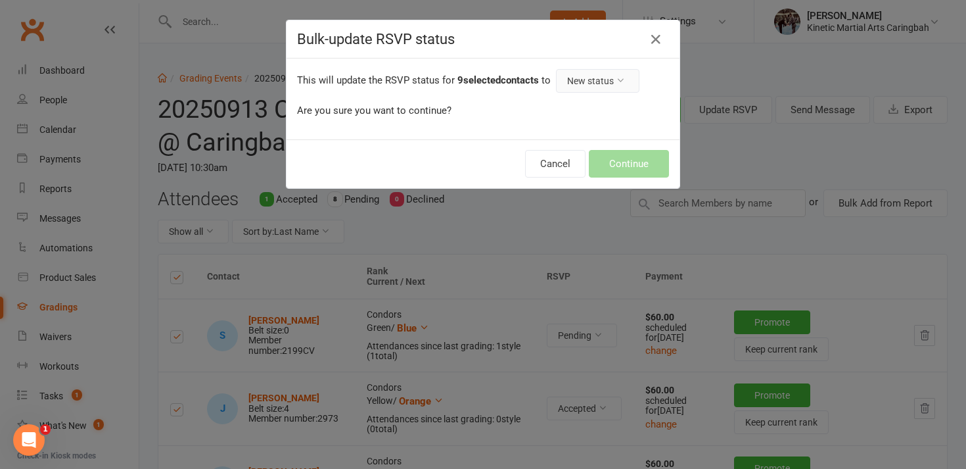
click at [594, 82] on button "New status" at bounding box center [597, 81] width 83 height 24
click at [547, 134] on link "Accepted" at bounding box center [572, 137] width 130 height 26
click at [621, 162] on button "Continue" at bounding box center [629, 164] width 80 height 28
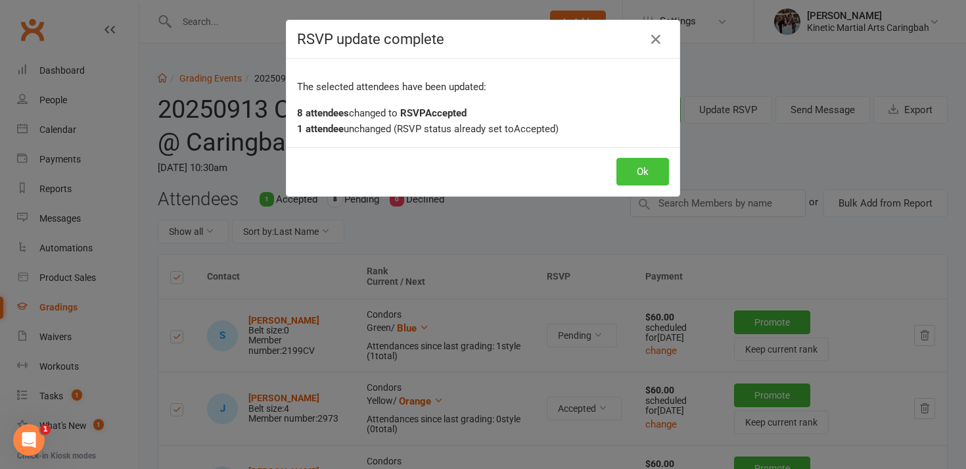
click at [635, 171] on button "Ok" at bounding box center [643, 172] width 53 height 28
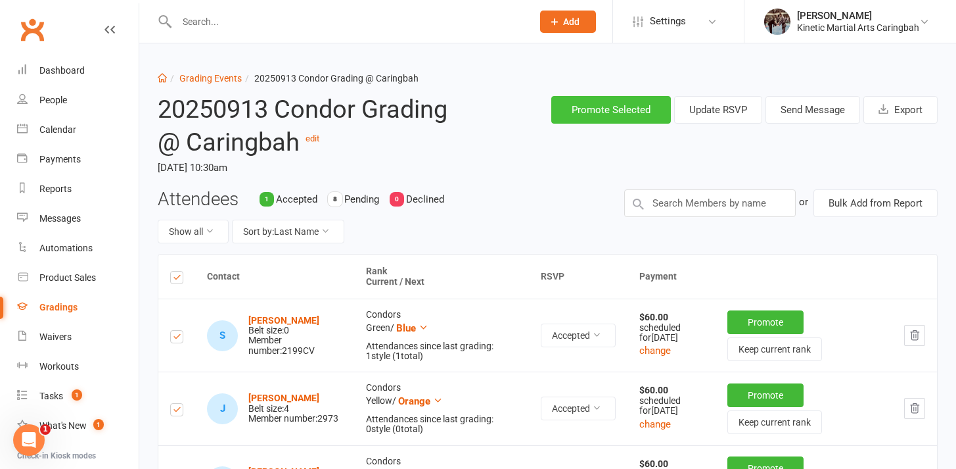
click at [620, 105] on button "Promote Selected" at bounding box center [612, 110] width 120 height 28
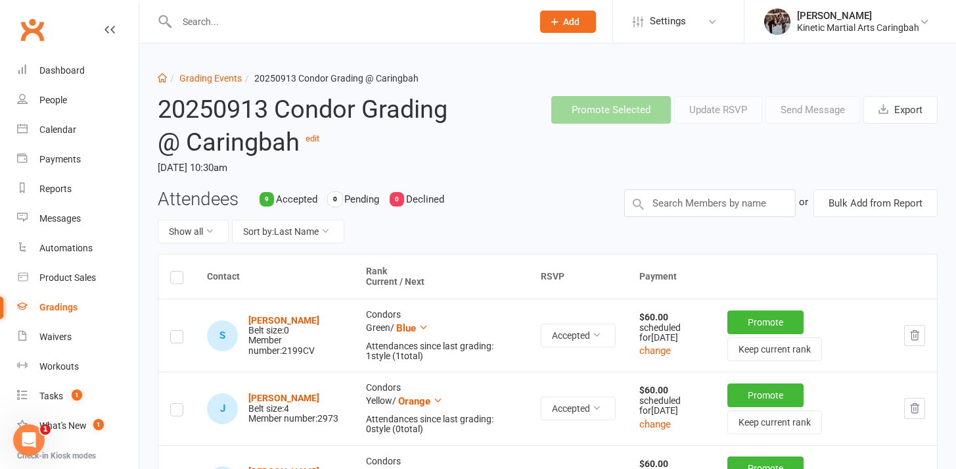
click at [181, 279] on label at bounding box center [176, 279] width 13 height 0
click at [181, 271] on input "checkbox" at bounding box center [176, 271] width 13 height 0
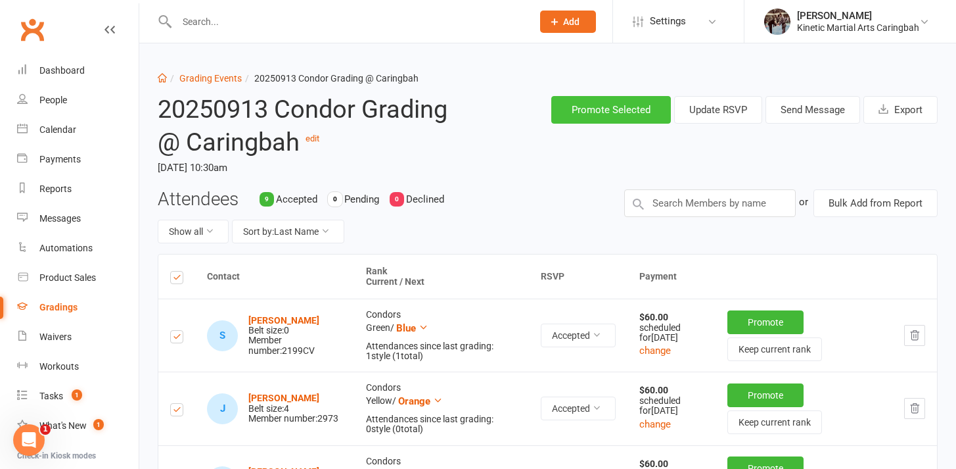
click at [584, 103] on button "Promote Selected" at bounding box center [612, 110] width 120 height 28
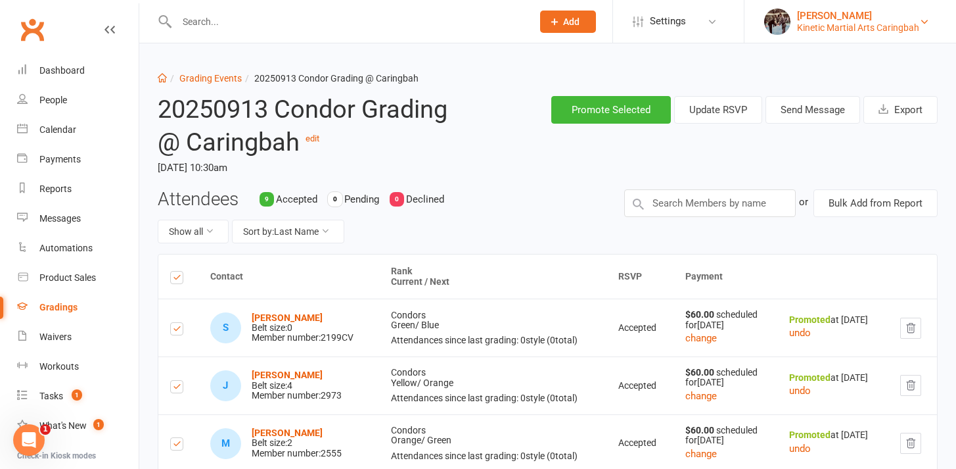
click at [906, 24] on div "Kinetic Martial Arts Caringbah" at bounding box center [858, 28] width 122 height 12
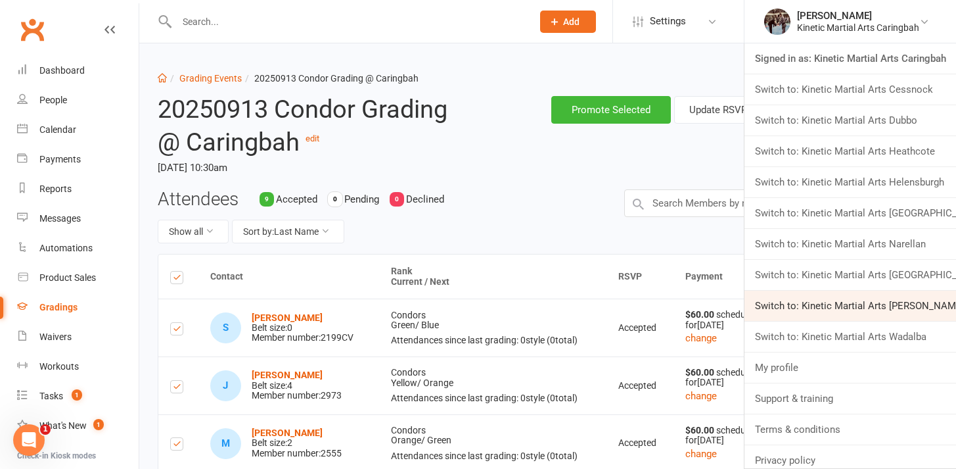
click at [828, 296] on link "Switch to: Kinetic Martial Arts Sutherland" at bounding box center [851, 306] width 212 height 30
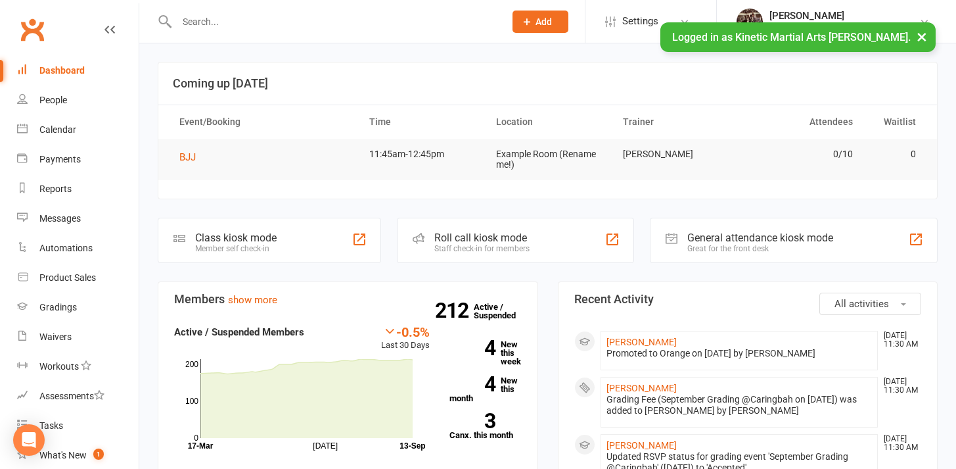
click at [400, 20] on input "text" at bounding box center [334, 21] width 323 height 18
click at [364, 40] on div at bounding box center [327, 21] width 338 height 43
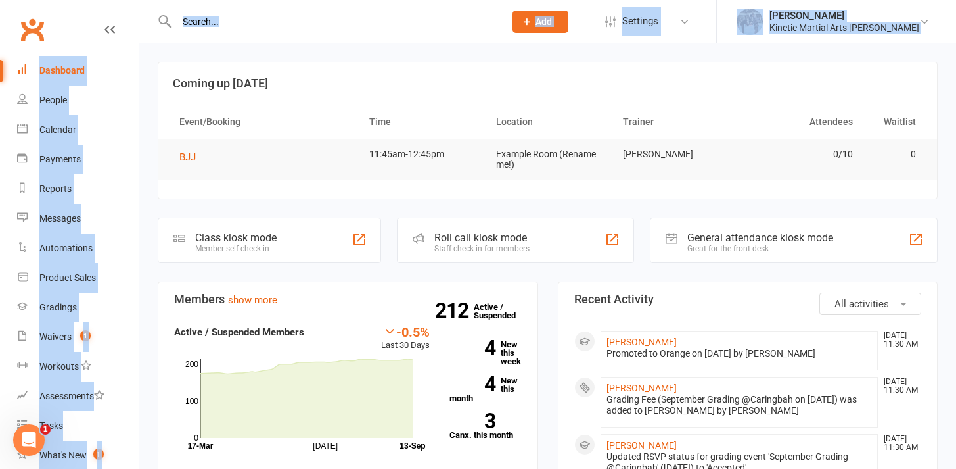
drag, startPoint x: 356, startPoint y: 51, endPoint x: 321, endPoint y: 29, distance: 40.5
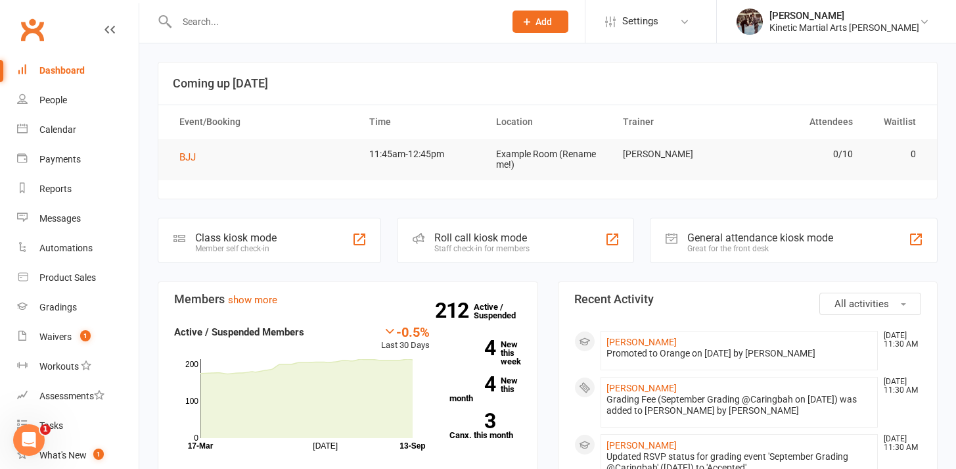
click at [39, 300] on link "Gradings" at bounding box center [78, 308] width 122 height 30
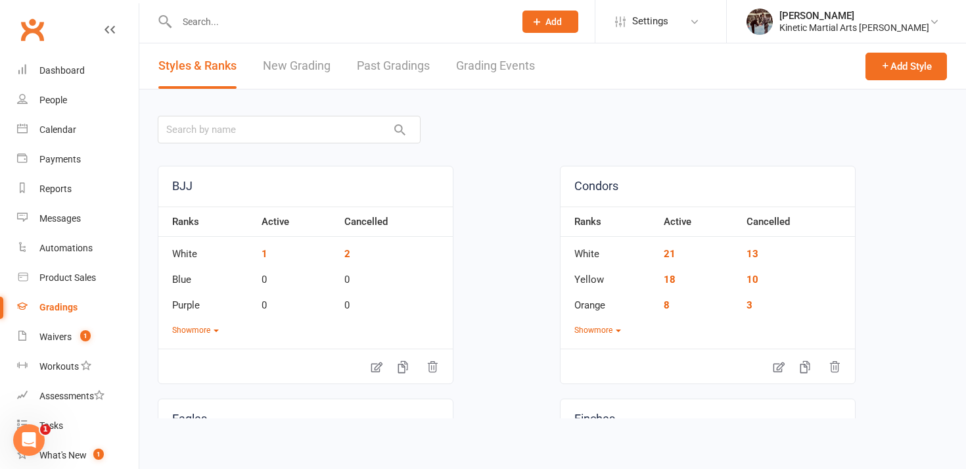
click at [482, 57] on link "Grading Events" at bounding box center [495, 65] width 79 height 45
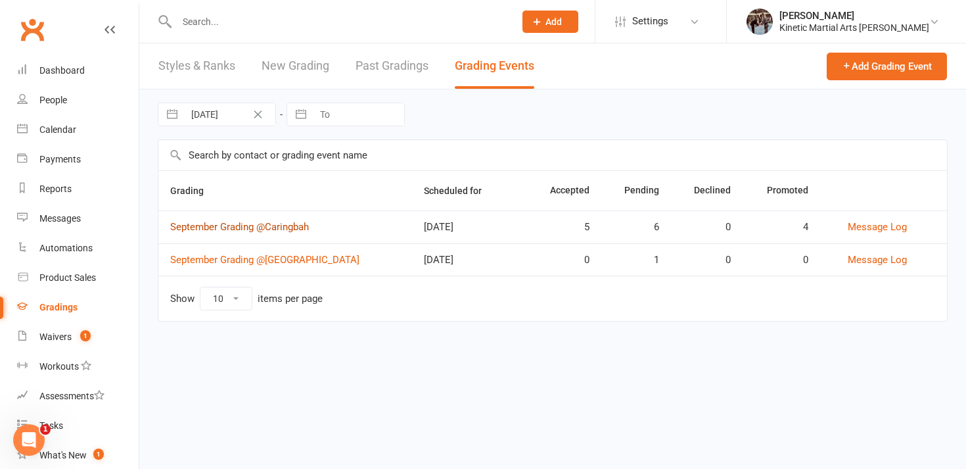
click at [260, 222] on link "September Grading @Caringbah" at bounding box center [239, 227] width 139 height 12
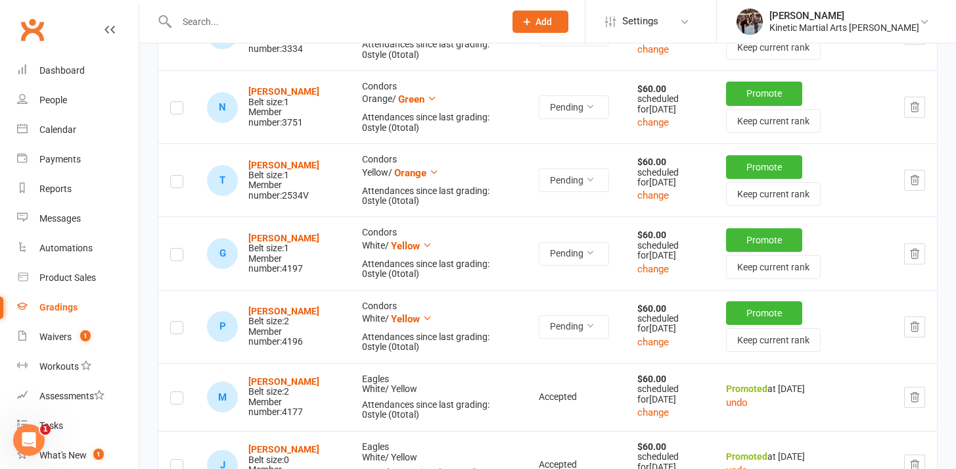
scroll to position [585, 0]
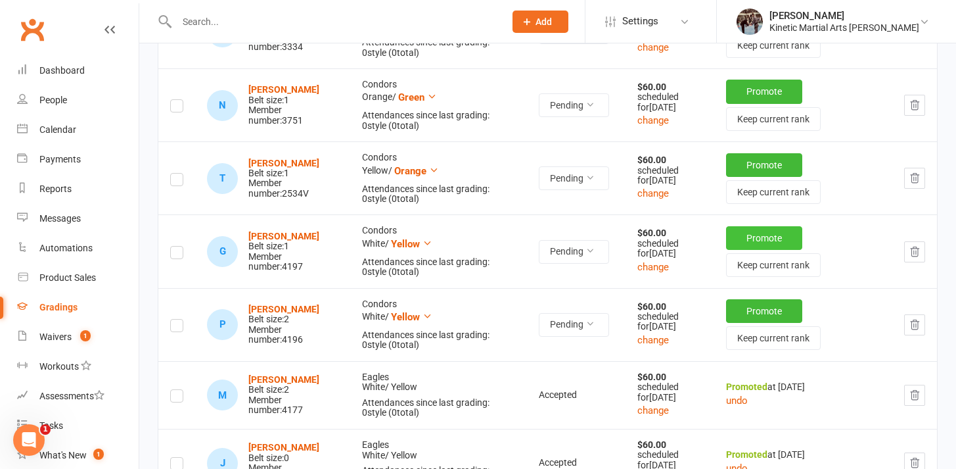
click at [750, 250] on button "Promote" at bounding box center [764, 238] width 76 height 24
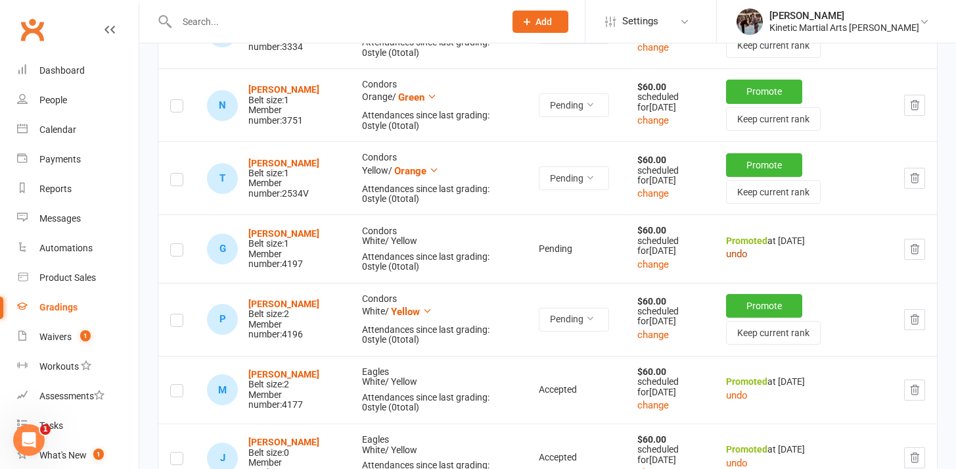
click at [743, 262] on button "undo" at bounding box center [737, 254] width 22 height 16
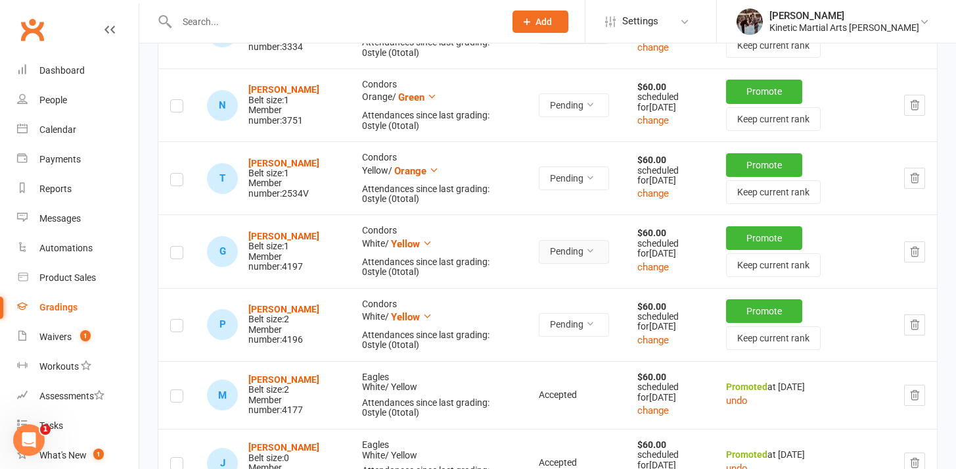
click at [563, 264] on button "Pending" at bounding box center [574, 252] width 70 height 24
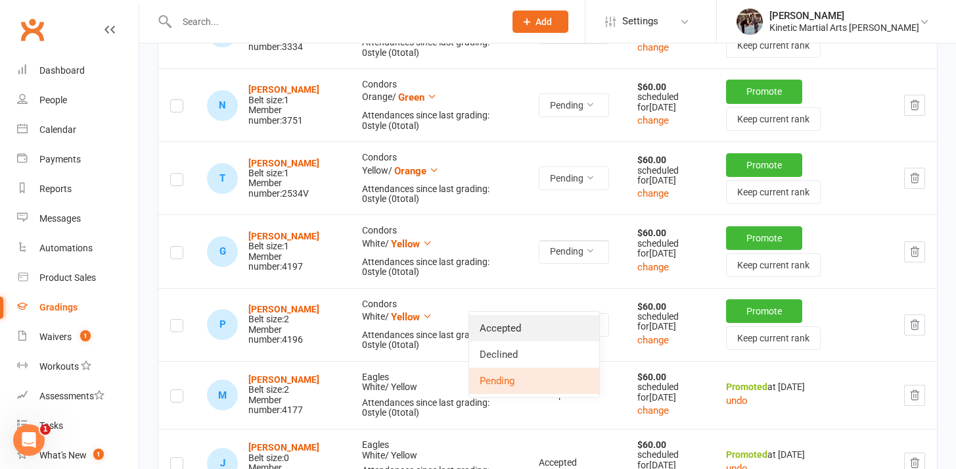
click at [557, 321] on link "Accepted" at bounding box center [534, 328] width 130 height 26
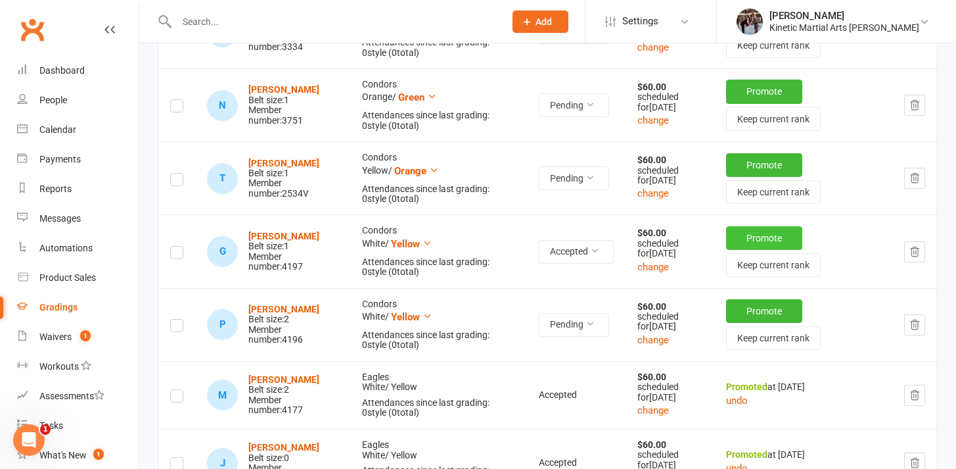
click at [763, 250] on button "Promote" at bounding box center [764, 238] width 76 height 24
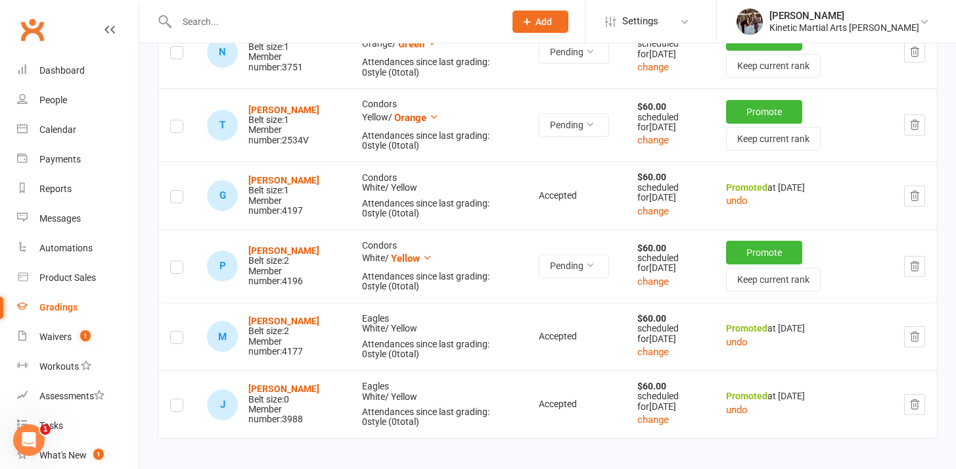
scroll to position [640, 0]
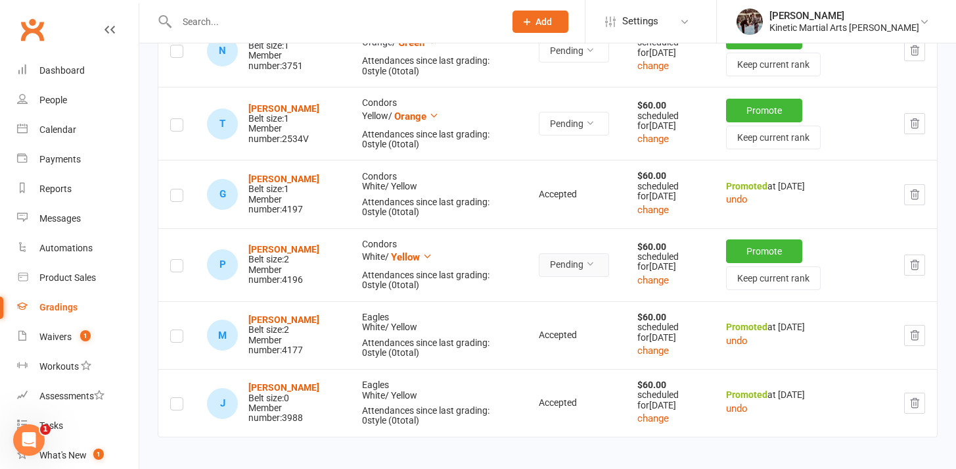
click at [593, 268] on icon at bounding box center [590, 263] width 9 height 9
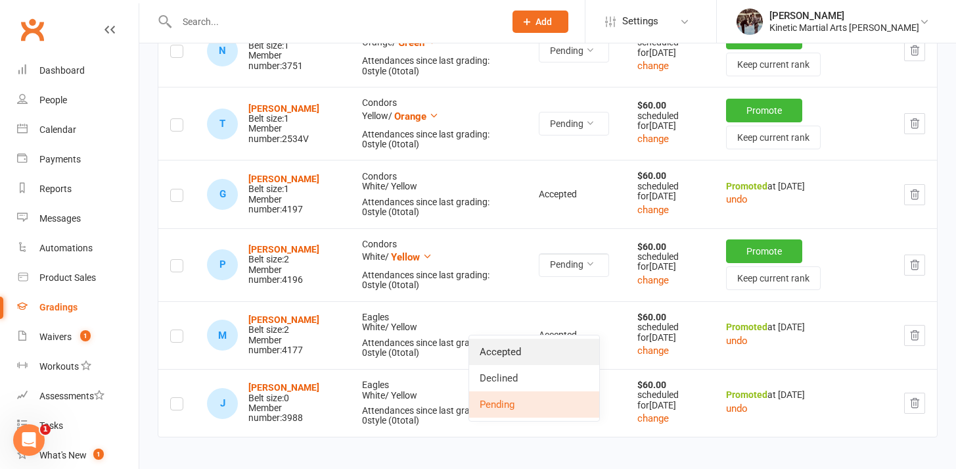
click at [527, 354] on link "Accepted" at bounding box center [534, 352] width 130 height 26
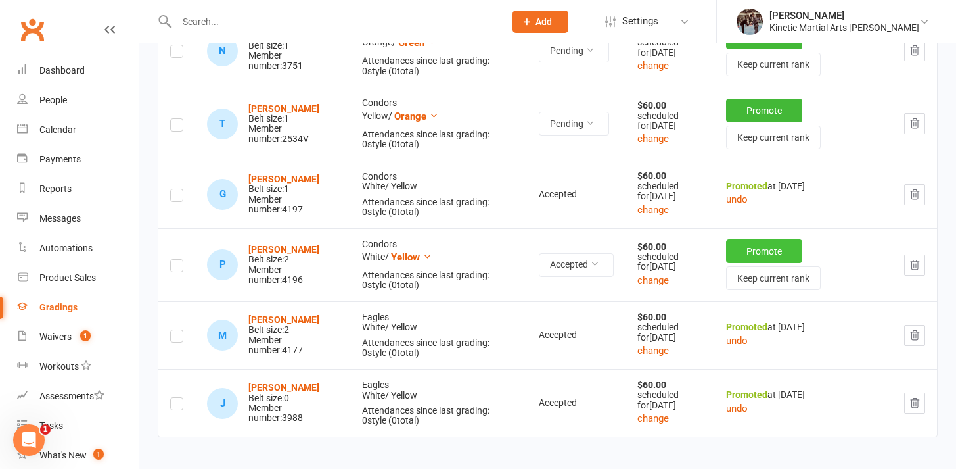
click at [739, 263] on button "Promote" at bounding box center [764, 251] width 76 height 24
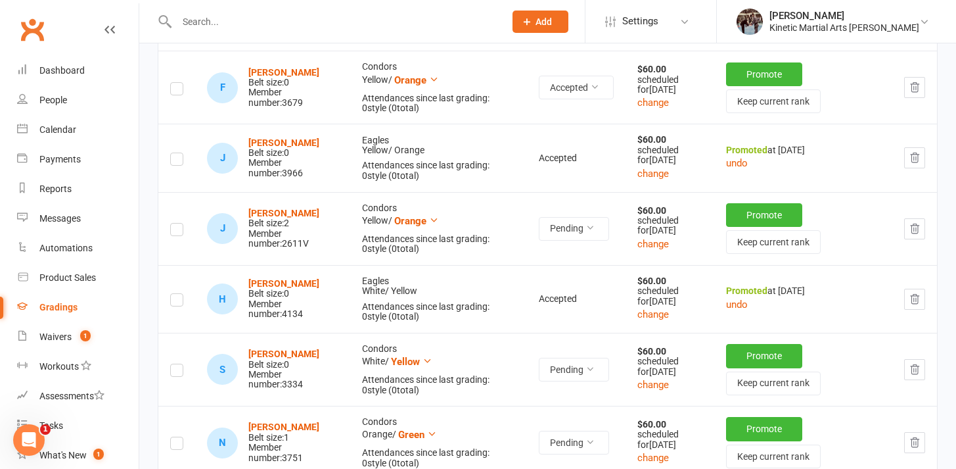
scroll to position [209, 0]
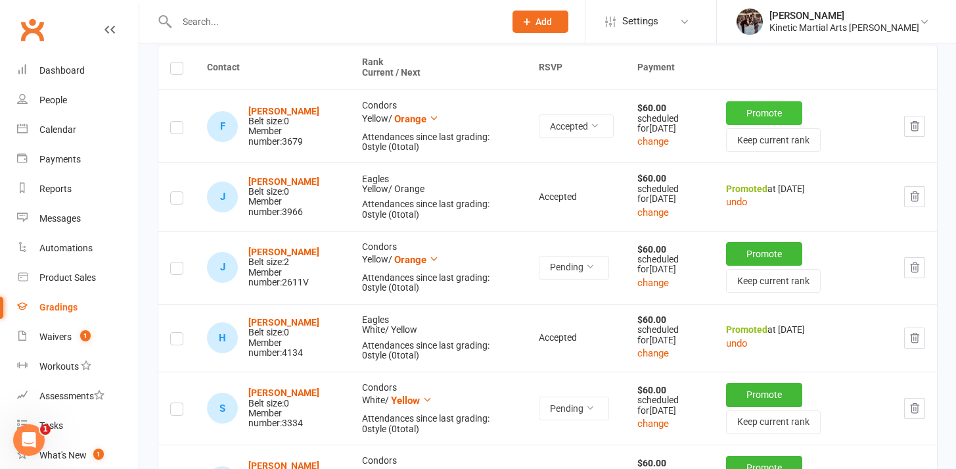
click at [741, 117] on button "Promote" at bounding box center [764, 113] width 76 height 24
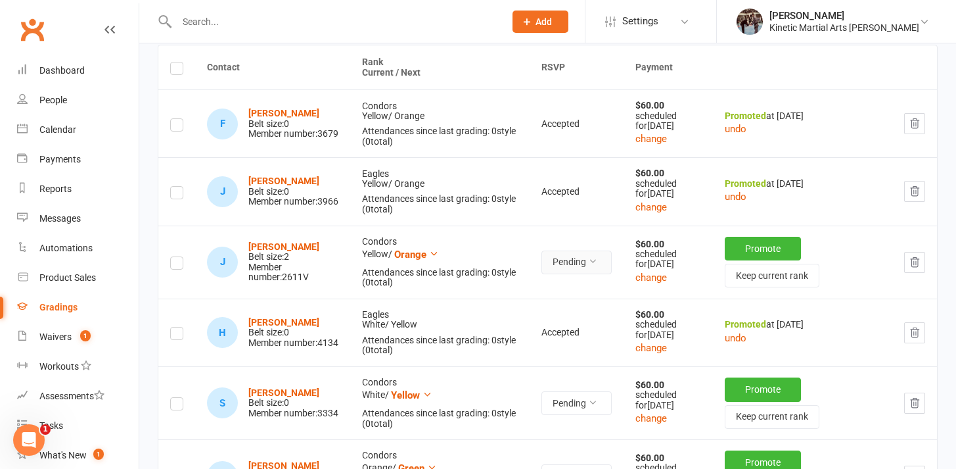
click at [598, 274] on button "Pending" at bounding box center [577, 262] width 70 height 24
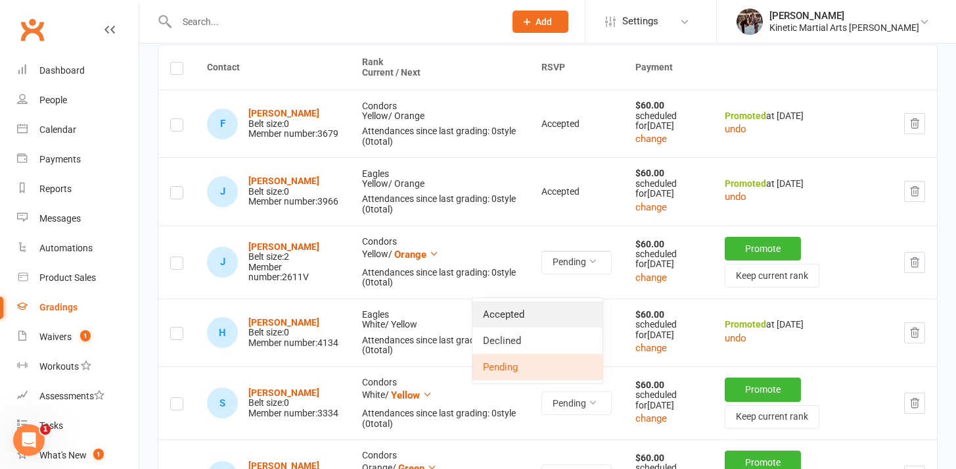
click at [561, 311] on link "Accepted" at bounding box center [538, 314] width 130 height 26
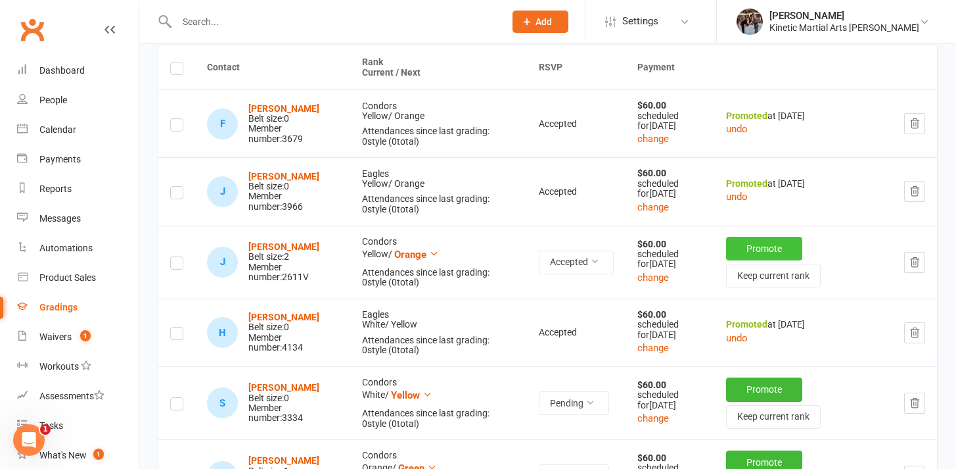
click at [741, 260] on button "Promote" at bounding box center [764, 249] width 76 height 24
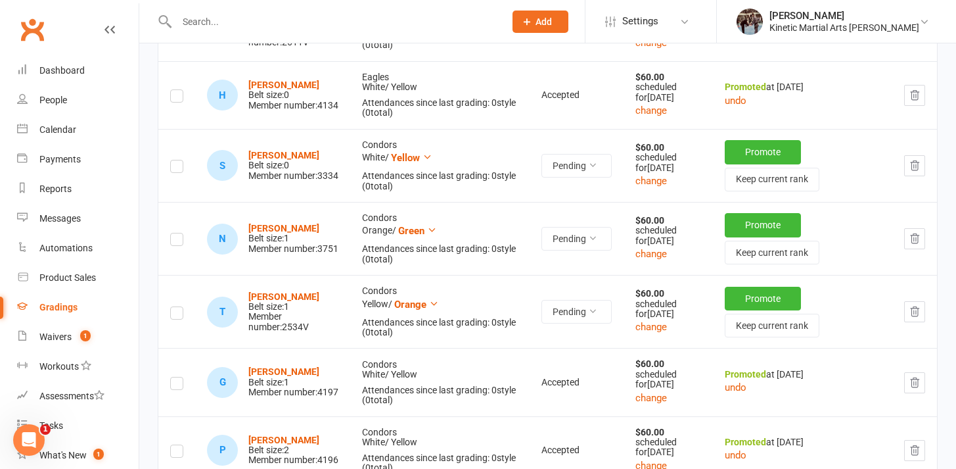
scroll to position [448, 0]
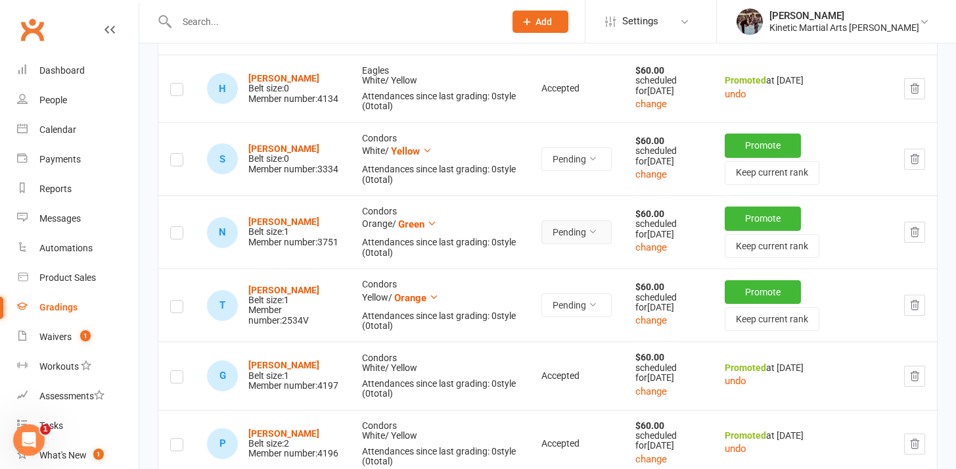
click at [591, 244] on button "Pending" at bounding box center [577, 232] width 70 height 24
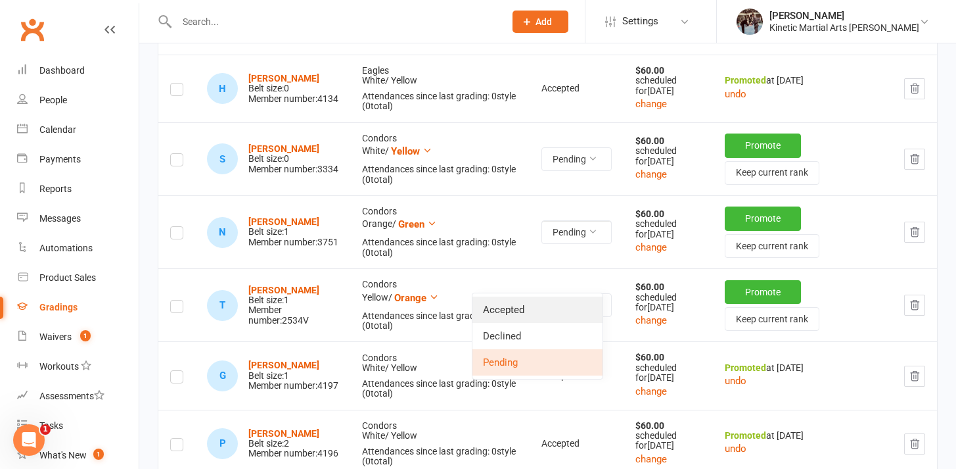
click at [564, 299] on link "Accepted" at bounding box center [538, 309] width 130 height 26
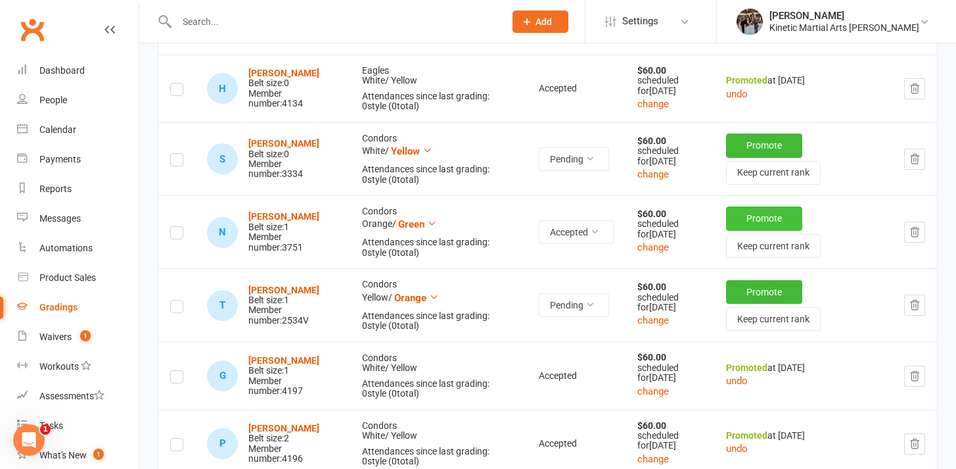
click at [757, 230] on button "Promote" at bounding box center [764, 218] width 76 height 24
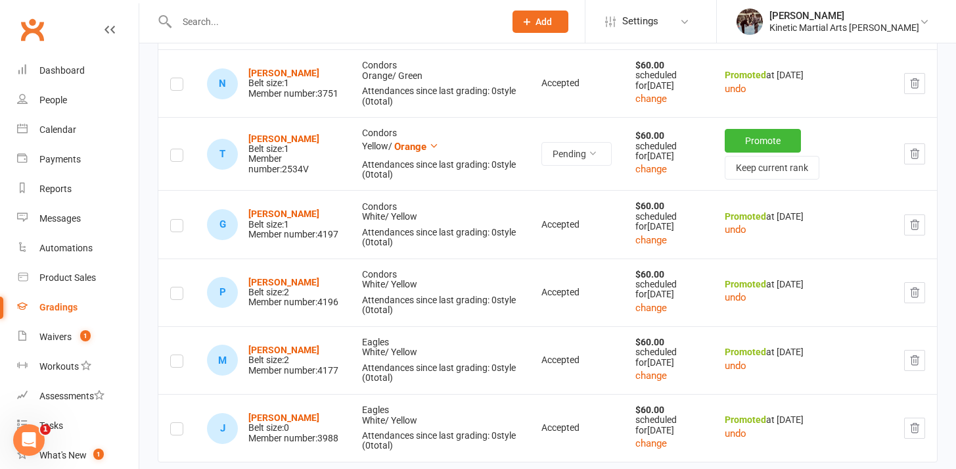
scroll to position [592, 0]
click at [915, 161] on icon "button" at bounding box center [915, 155] width 12 height 12
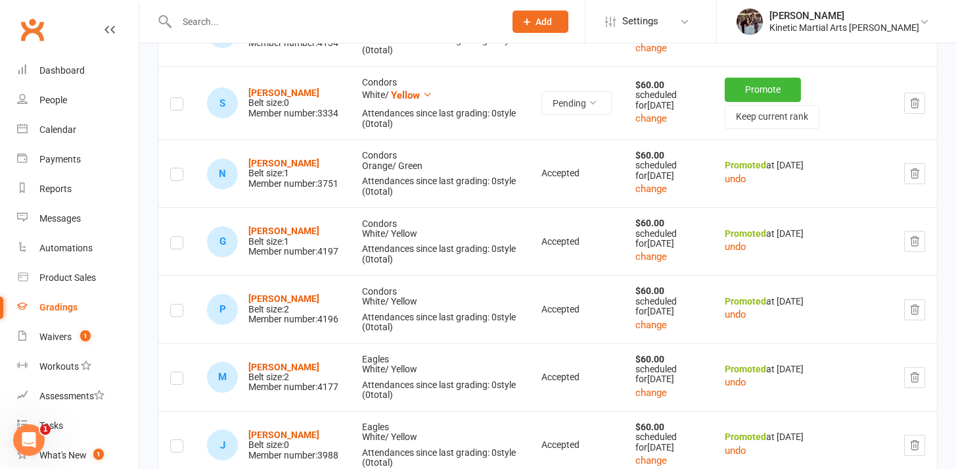
scroll to position [487, 0]
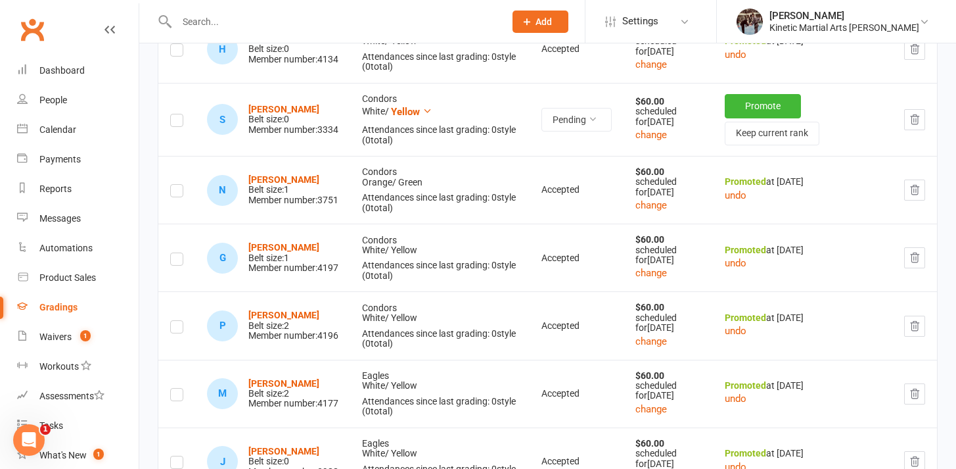
click at [910, 126] on icon "button" at bounding box center [915, 120] width 12 height 12
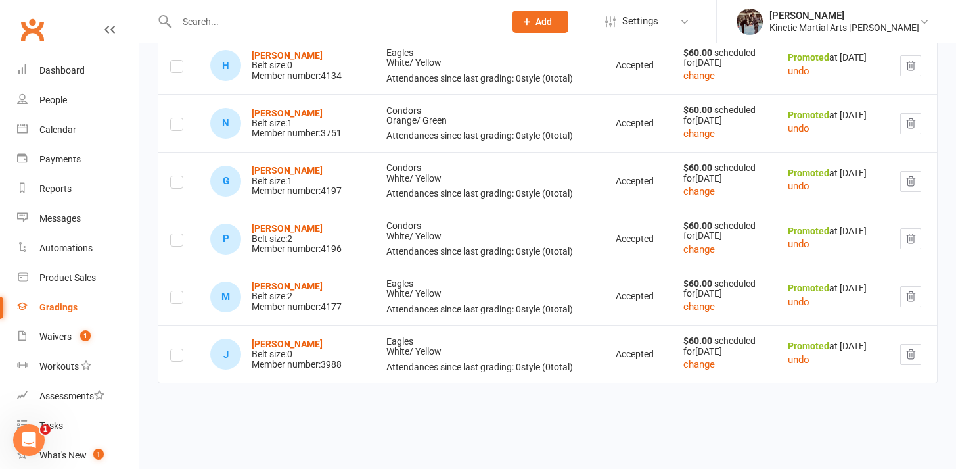
scroll to position [433, 0]
